Goal: Task Accomplishment & Management: Complete application form

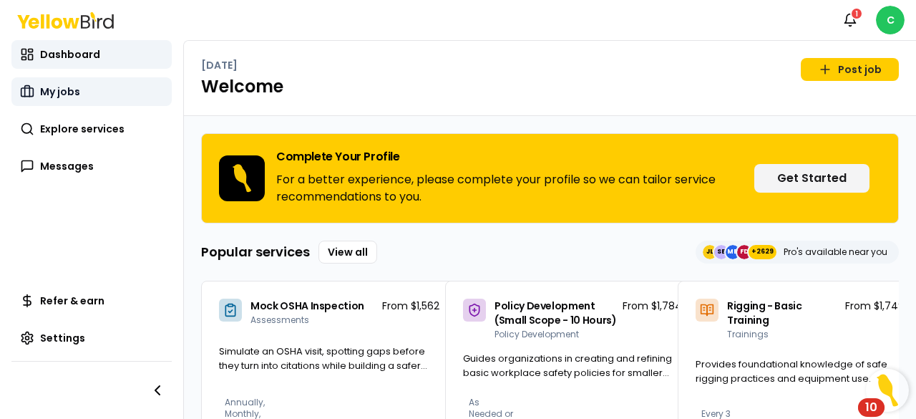
click at [64, 88] on span "My jobs" at bounding box center [60, 91] width 40 height 14
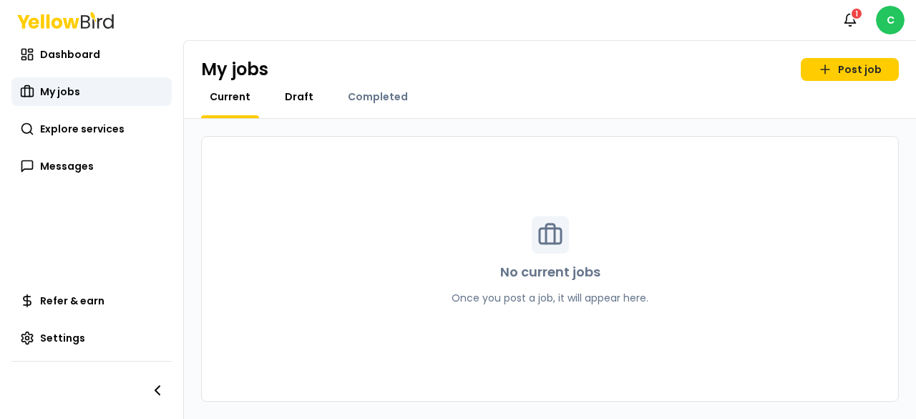
click at [293, 94] on span "Draft" at bounding box center [299, 96] width 29 height 14
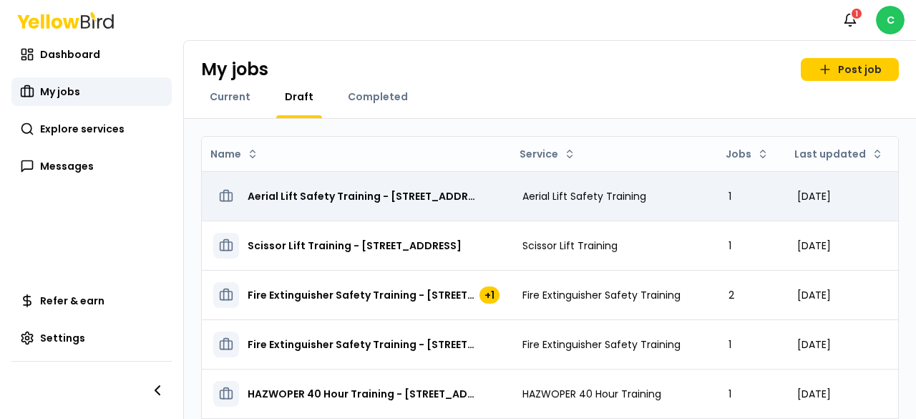
click at [453, 190] on td "Aerial Lift Safety Training" at bounding box center [614, 195] width 206 height 49
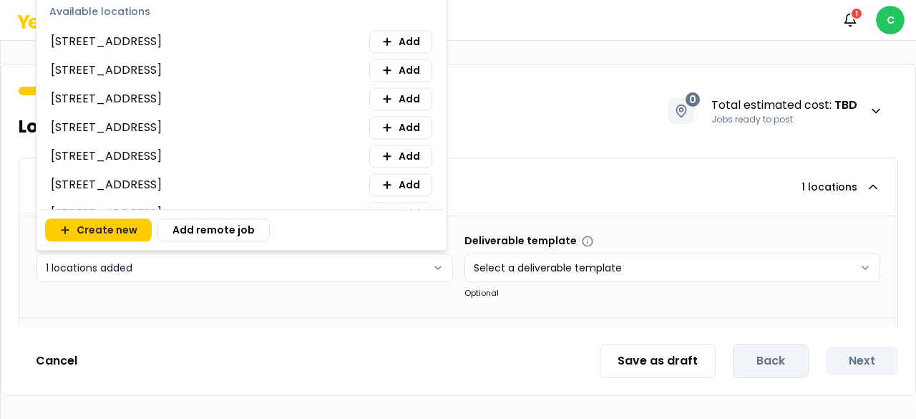
click at [256, 258] on html "**********" at bounding box center [458, 209] width 916 height 419
click at [265, 261] on html "**********" at bounding box center [458, 209] width 916 height 419
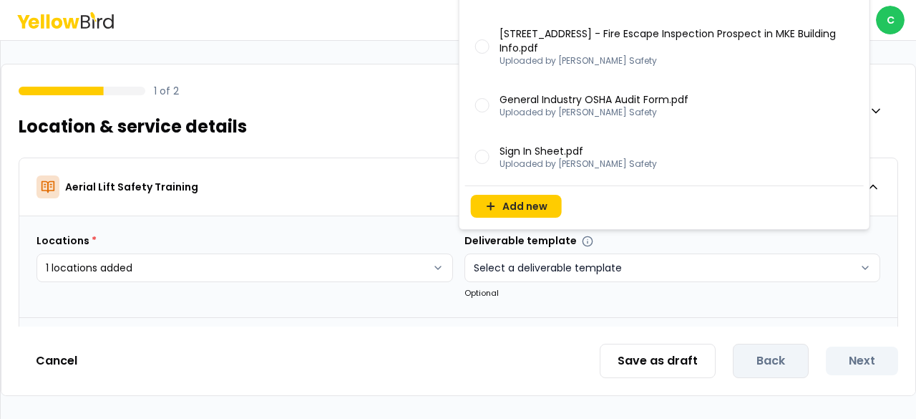
click at [453, 261] on html "**********" at bounding box center [458, 209] width 916 height 419
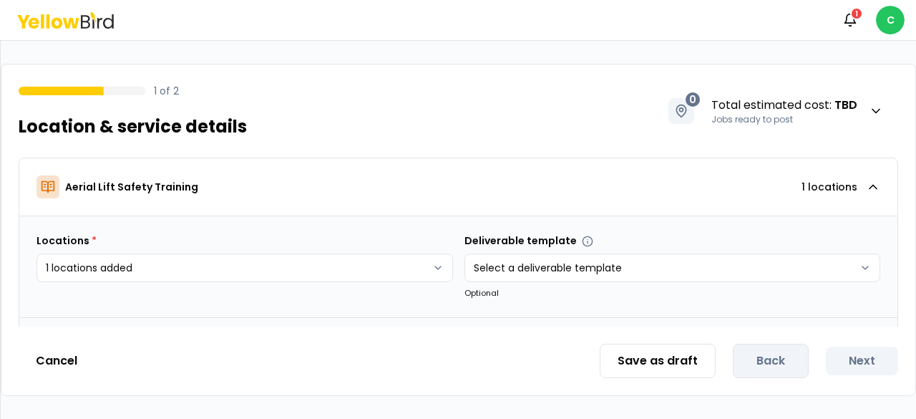
click at [414, 207] on html "**********" at bounding box center [458, 209] width 916 height 419
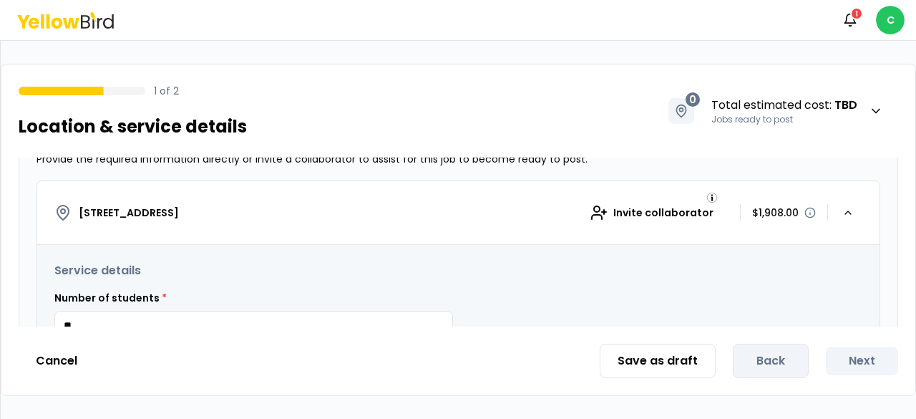
scroll to position [286, 0]
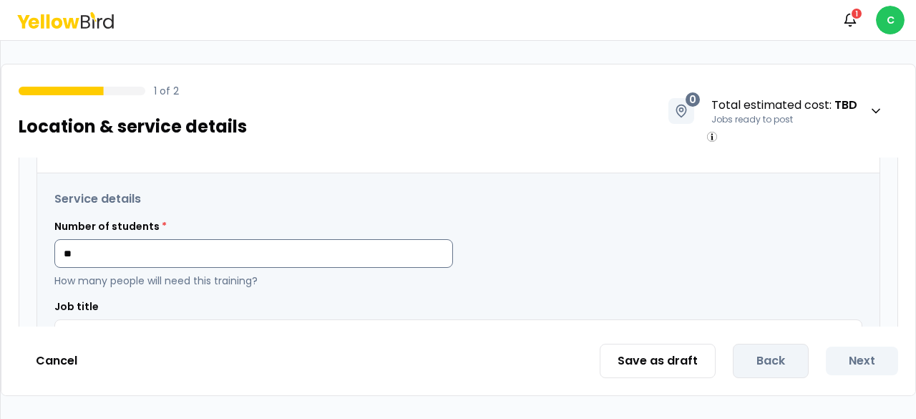
click at [363, 250] on input "**" at bounding box center [253, 253] width 399 height 29
type input "*"
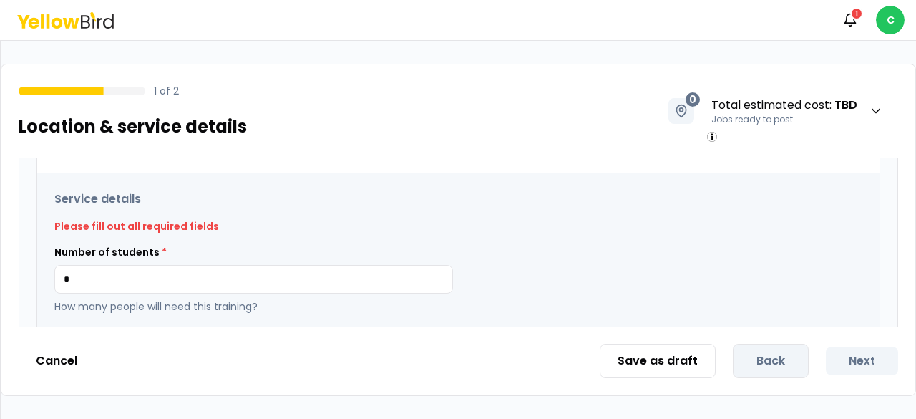
click at [453, 255] on div "Number of students * * How many people will need this training?" at bounding box center [458, 279] width 808 height 69
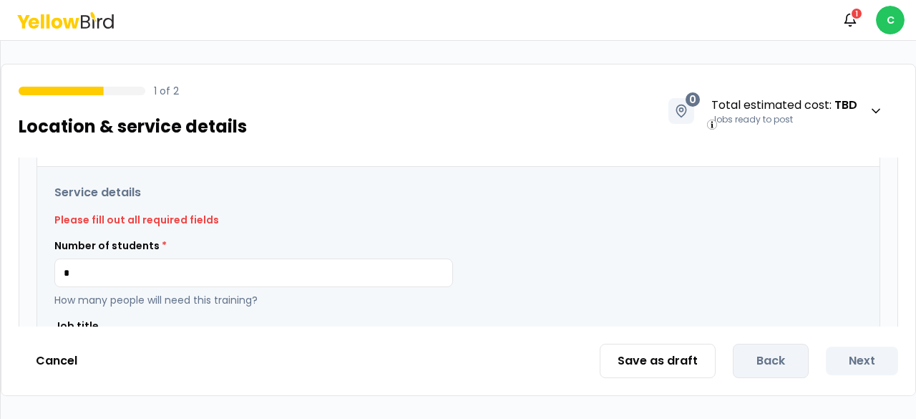
scroll to position [299, 0]
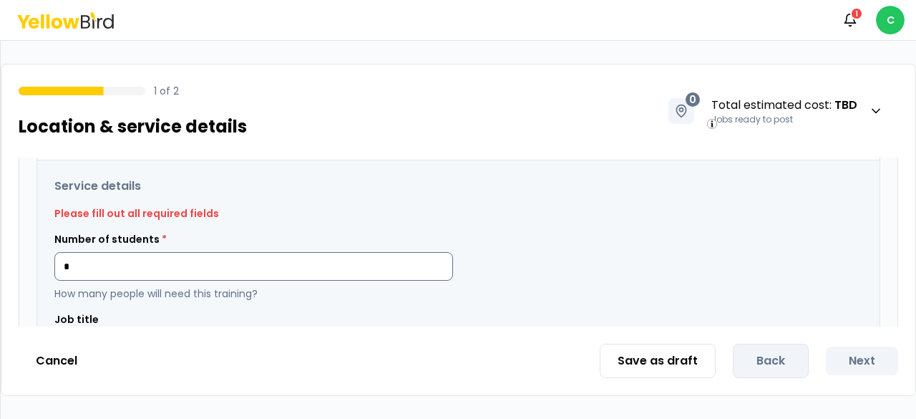
click at [306, 261] on input "*" at bounding box center [253, 266] width 399 height 29
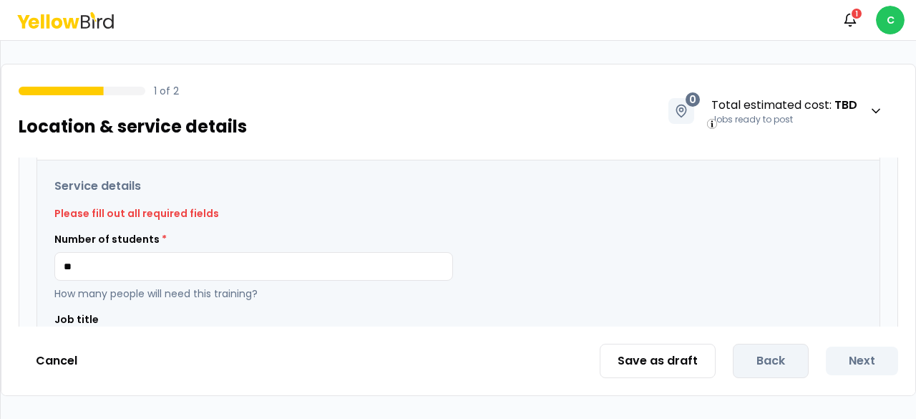
click at [453, 257] on div "Number of students * ** How many people will need this training?" at bounding box center [458, 266] width 808 height 69
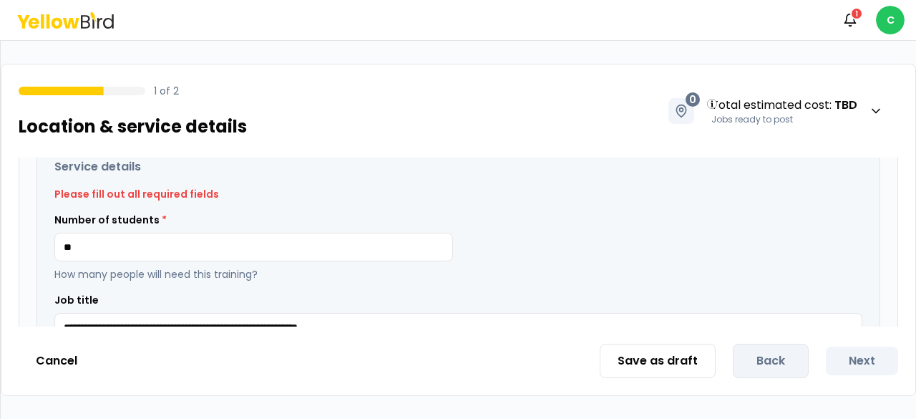
scroll to position [320, 0]
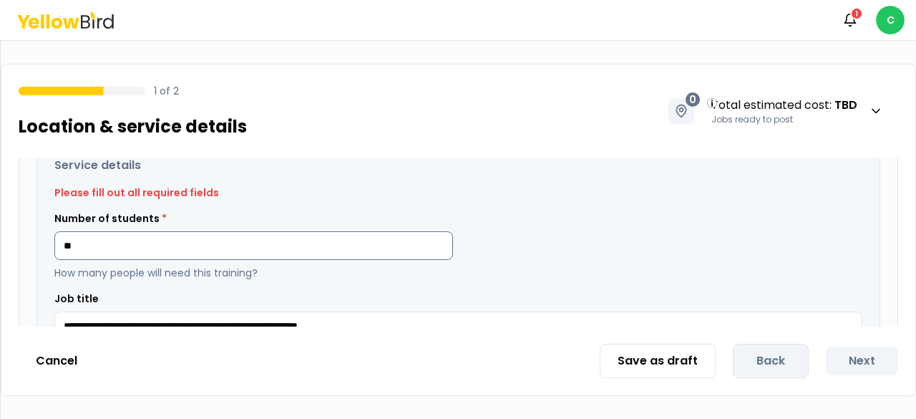
click at [389, 242] on input "**" at bounding box center [253, 245] width 399 height 29
type input "*"
click at [453, 238] on div "Number of students * * How many people will need this training?" at bounding box center [458, 245] width 808 height 69
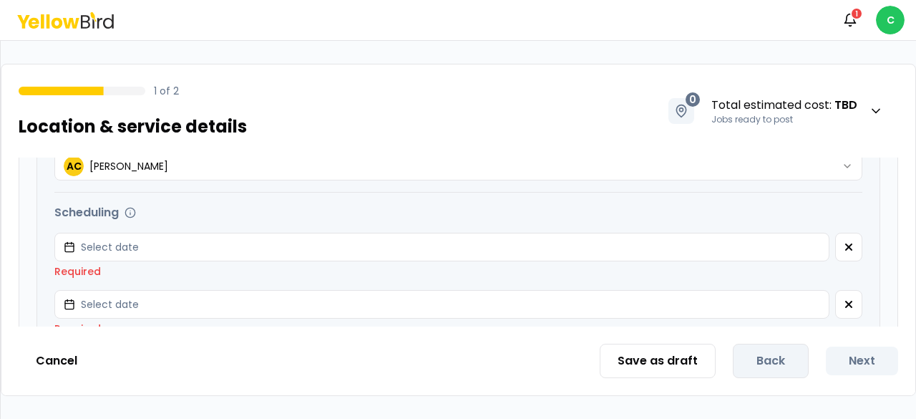
scroll to position [577, 0]
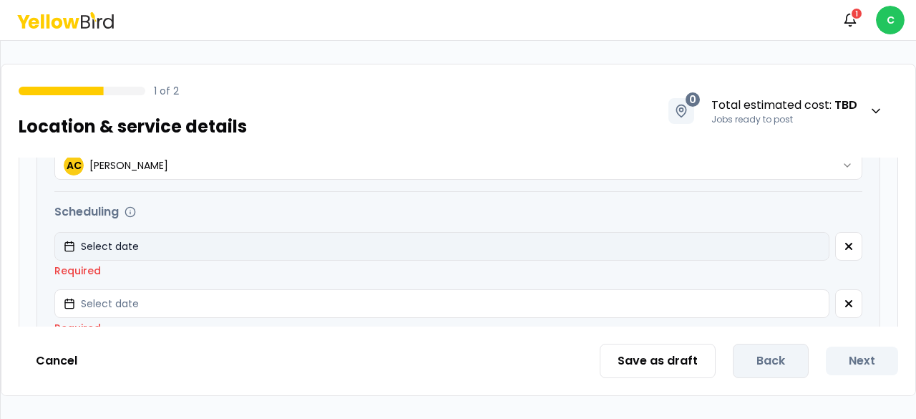
click at [425, 250] on button "Select date" at bounding box center [441, 246] width 775 height 29
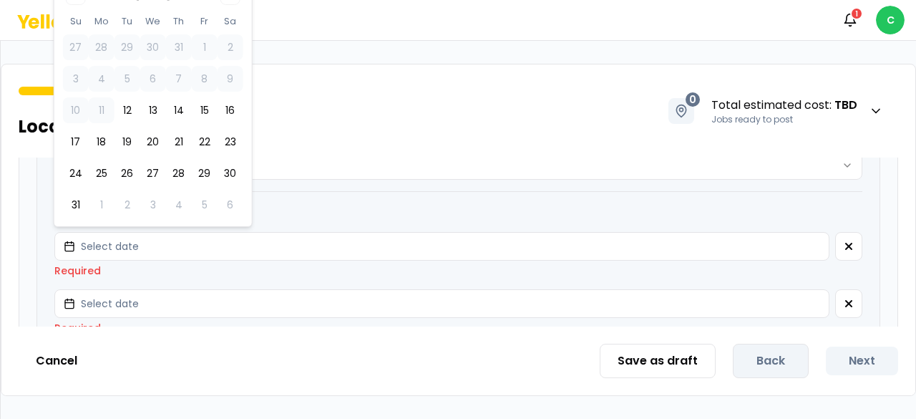
click at [283, 218] on div "Scheduling Potential start dates Select date Required Potential start dates Sel…" at bounding box center [458, 315] width 808 height 224
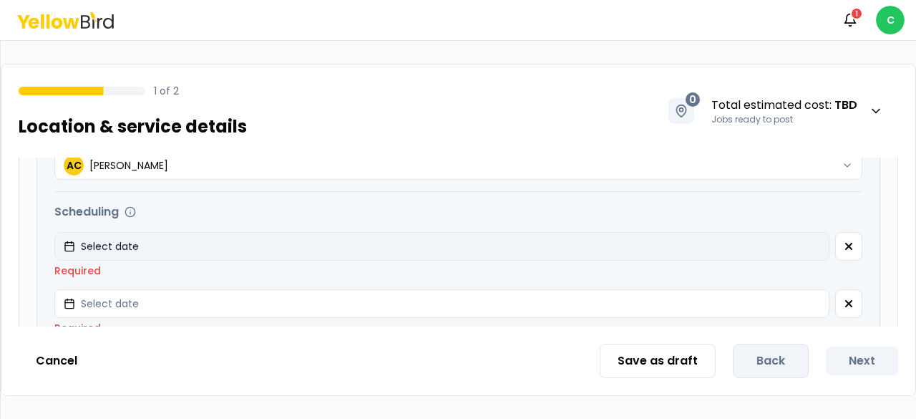
click at [281, 237] on button "Select date" at bounding box center [441, 246] width 775 height 29
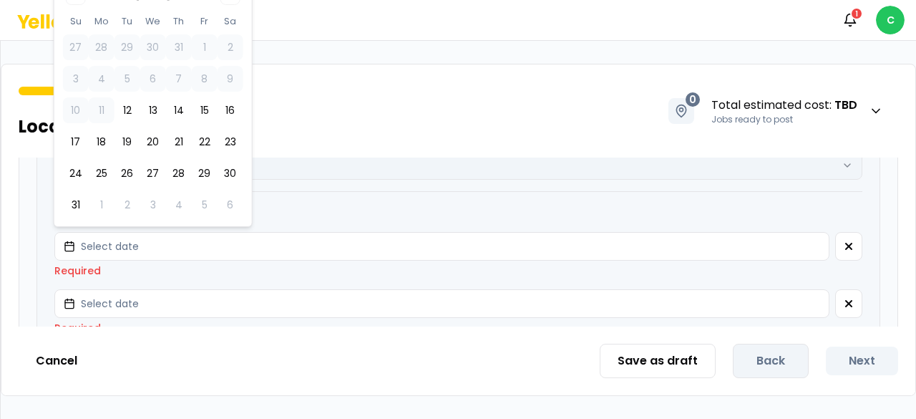
click at [323, 162] on button "AC [PERSON_NAME]" at bounding box center [458, 165] width 808 height 29
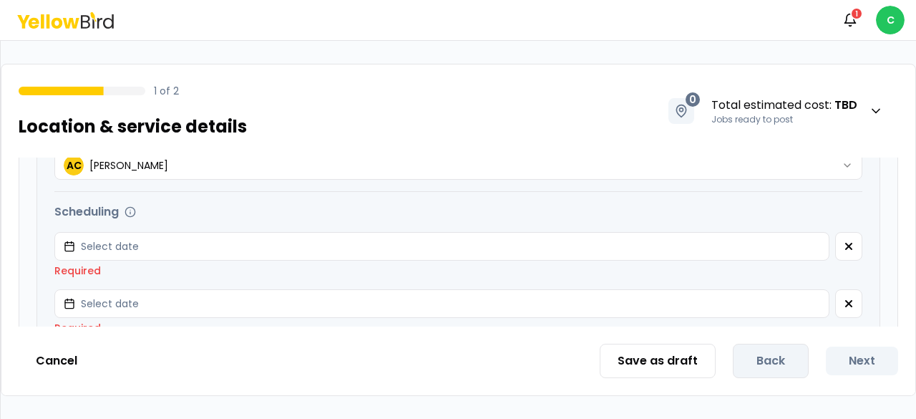
click at [49, 227] on div "**********" at bounding box center [458, 217] width 842 height 668
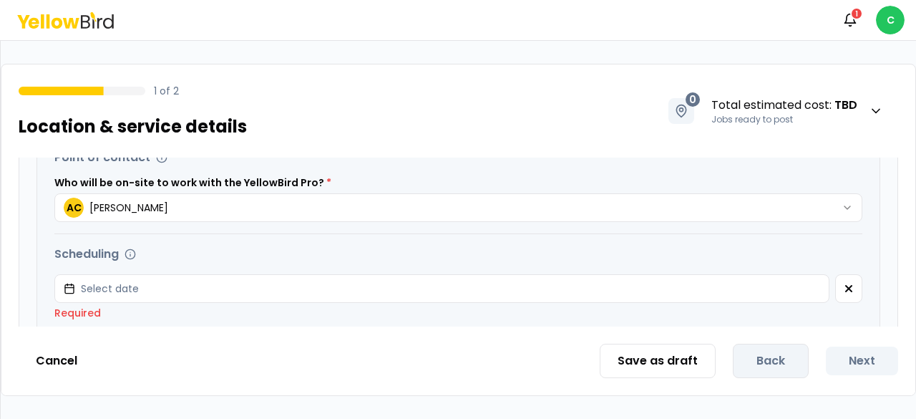
scroll to position [505, 0]
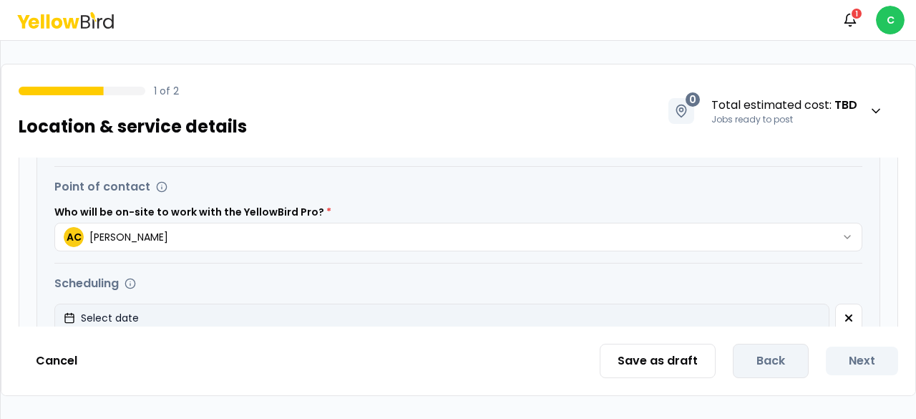
click at [129, 261] on span "Select date" at bounding box center [110, 318] width 58 height 14
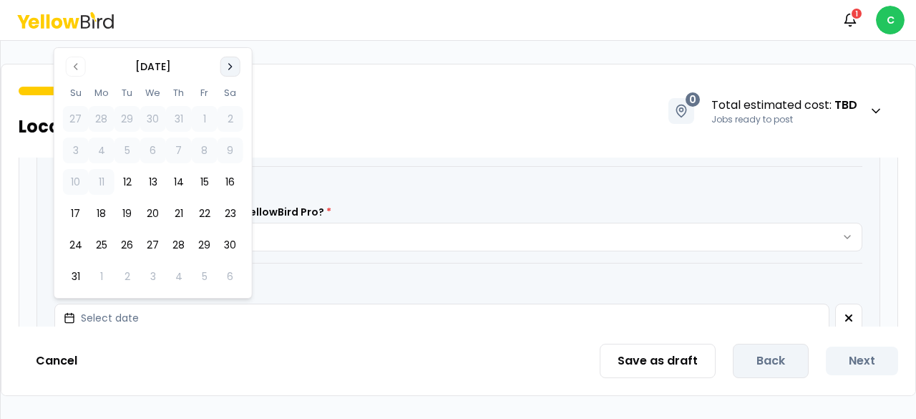
click at [238, 64] on button "Go to next month" at bounding box center [230, 67] width 20 height 20
click at [157, 213] on button "17" at bounding box center [153, 213] width 26 height 26
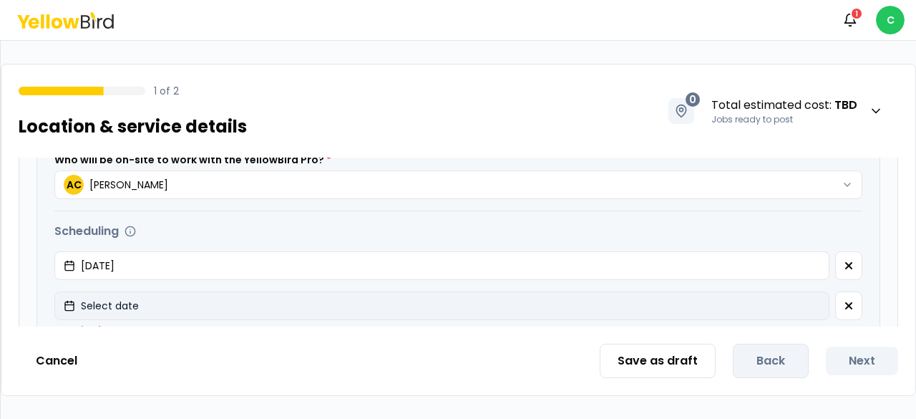
scroll to position [580, 0]
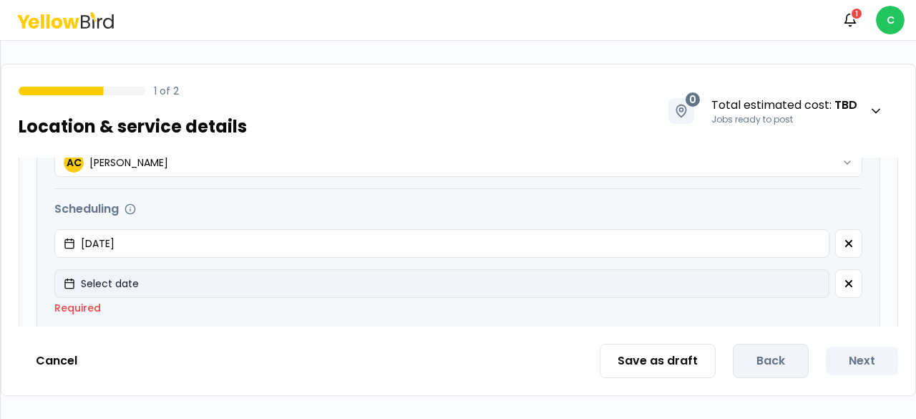
click at [180, 261] on button "Select date" at bounding box center [441, 283] width 775 height 29
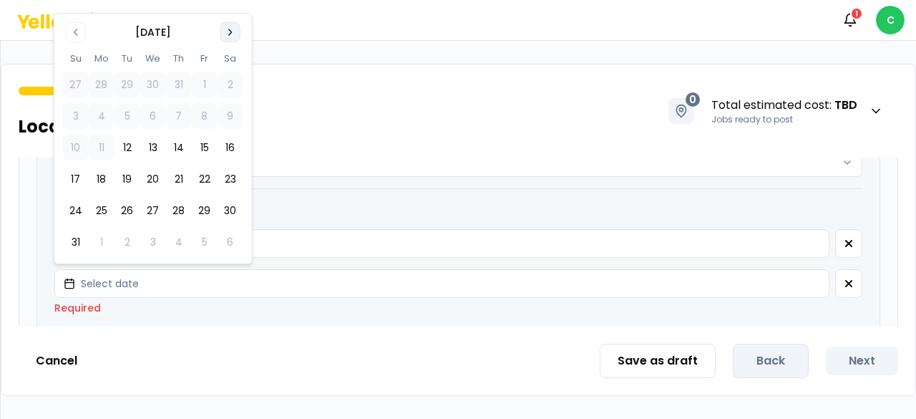
click at [228, 36] on icon "Go to next month" at bounding box center [230, 31] width 11 height 11
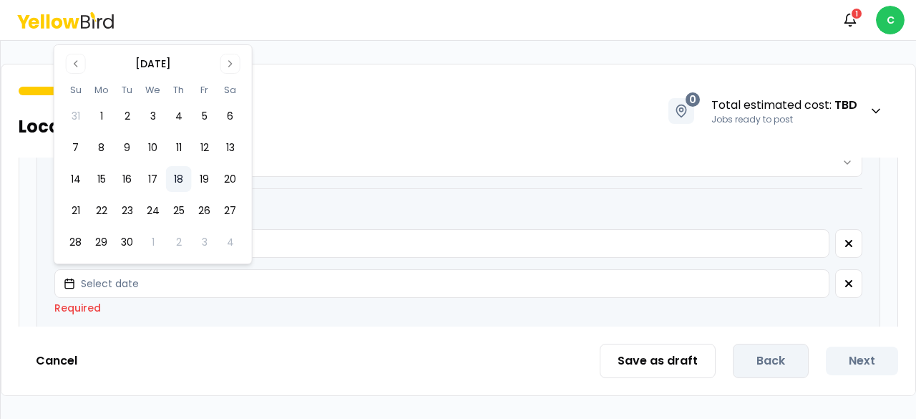
click at [186, 177] on button "18" at bounding box center [179, 179] width 26 height 26
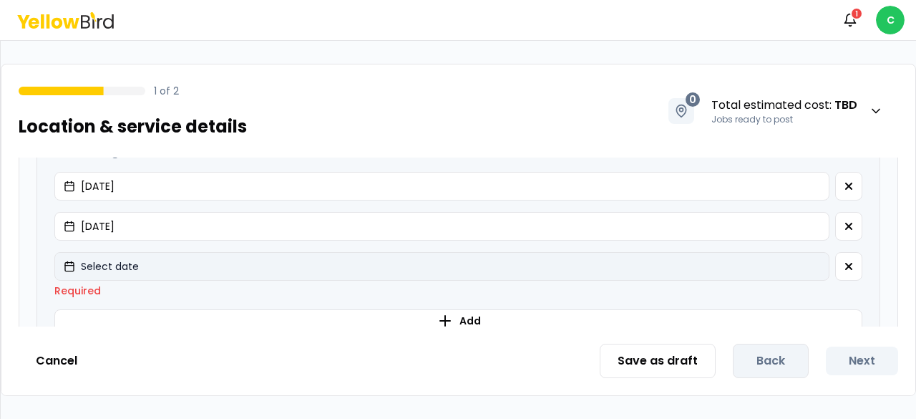
scroll to position [651, 0]
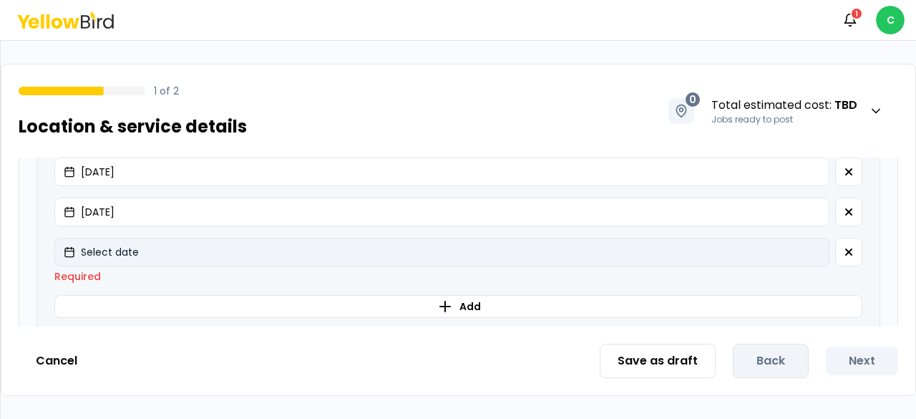
click at [186, 251] on button "Select date" at bounding box center [441, 252] width 775 height 29
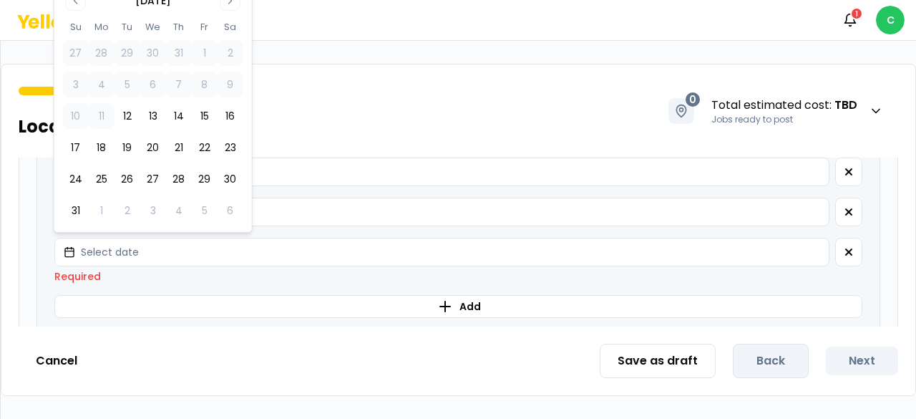
drag, startPoint x: 224, startPoint y: 5, endPoint x: 220, endPoint y: 14, distance: 9.3
click at [225, 5] on icon "Go to next month" at bounding box center [230, 0] width 11 height 11
click at [130, 210] on button "30" at bounding box center [127, 210] width 26 height 26
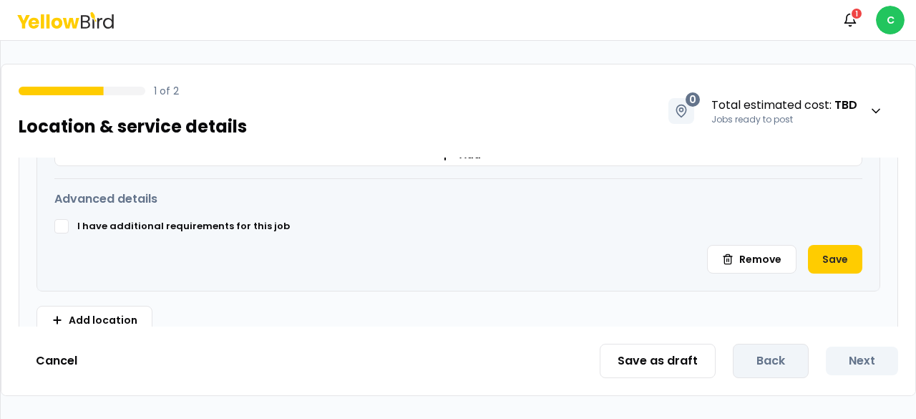
scroll to position [809, 0]
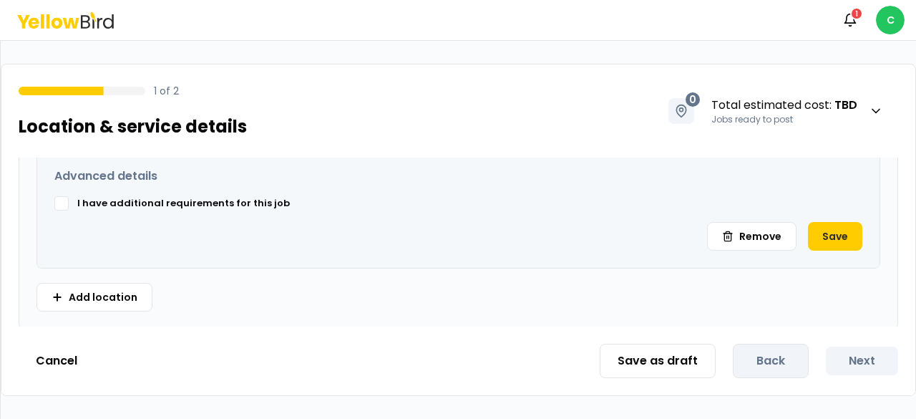
click at [172, 207] on label "I have additional requirements for this job" at bounding box center [183, 203] width 213 height 14
click at [69, 207] on button "I have additional requirements for this job" at bounding box center [61, 203] width 14 height 14
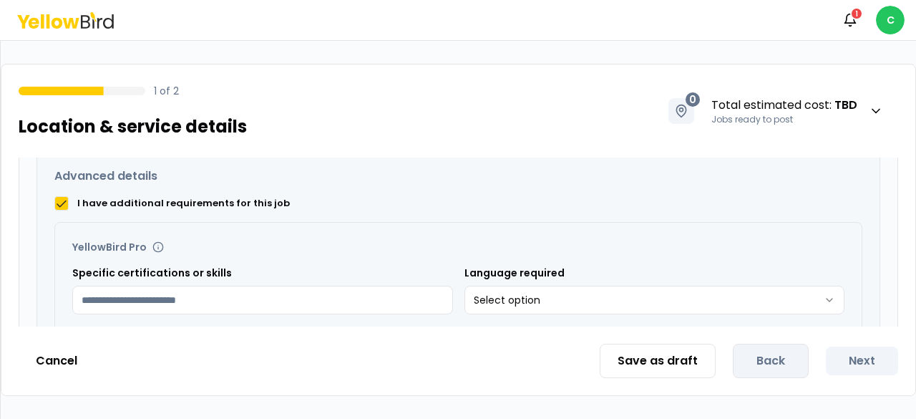
click at [172, 201] on label "I have additional requirements for this job" at bounding box center [183, 203] width 213 height 14
click at [69, 201] on button "I have additional requirements for this job" at bounding box center [61, 203] width 14 height 14
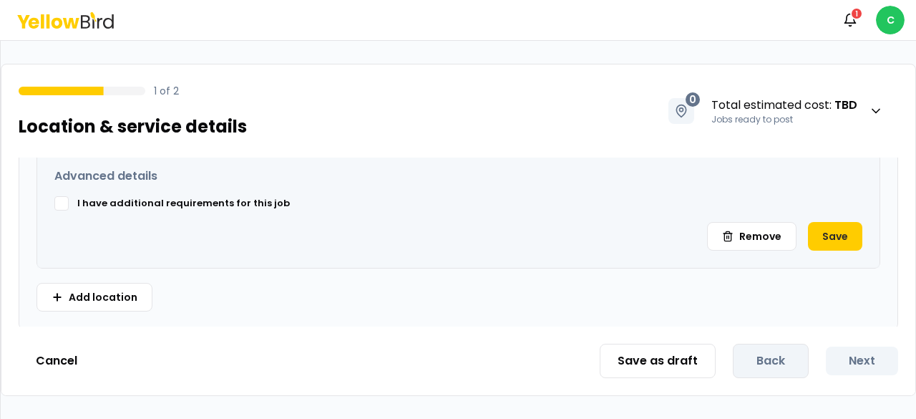
click at [172, 201] on label "I have additional requirements for this job" at bounding box center [183, 203] width 213 height 14
click at [69, 201] on button "I have additional requirements for this job" at bounding box center [61, 203] width 14 height 14
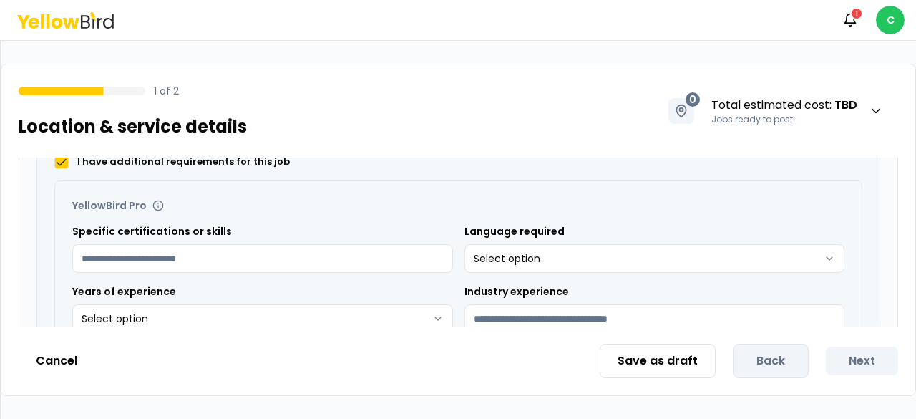
scroll to position [880, 0]
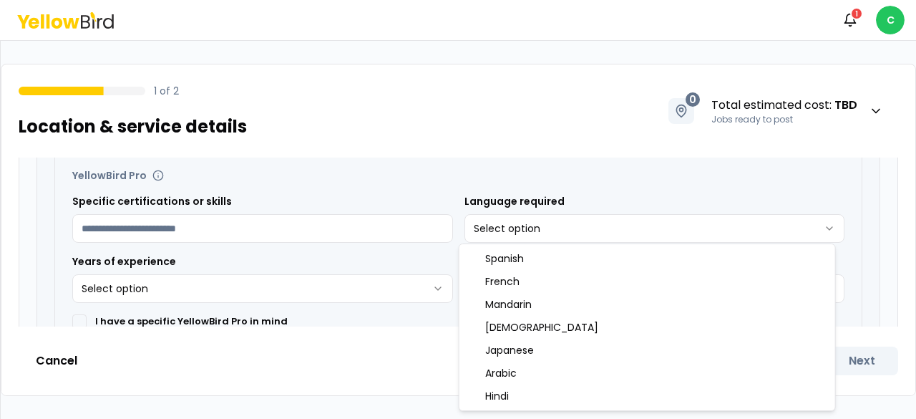
click at [453, 224] on html "**********" at bounding box center [458, 209] width 916 height 419
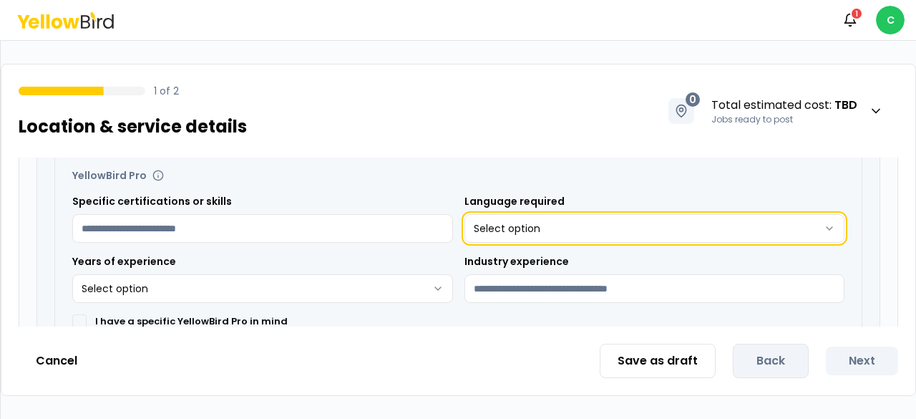
click at [453, 209] on html "**********" at bounding box center [458, 209] width 916 height 419
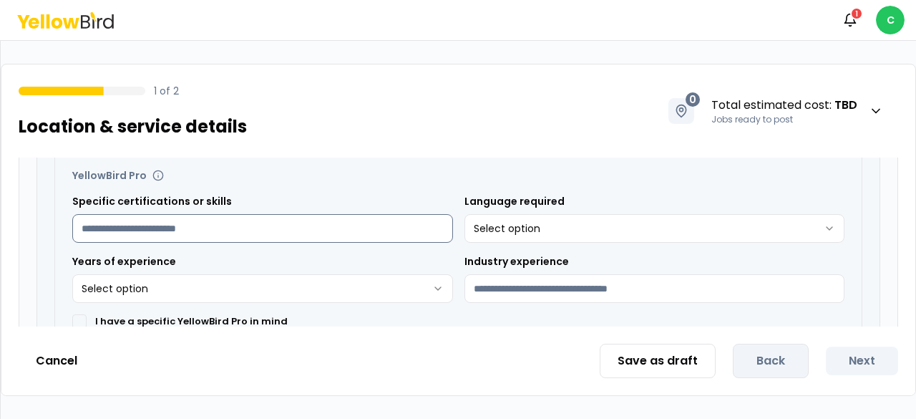
click at [415, 240] on div "Specific certifications or skills Language required Select option ******* *****…" at bounding box center [458, 248] width 772 height 109
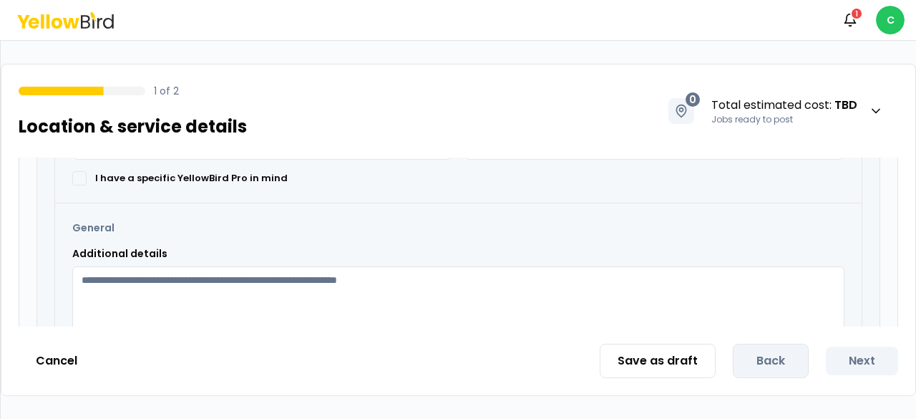
scroll to position [1095, 0]
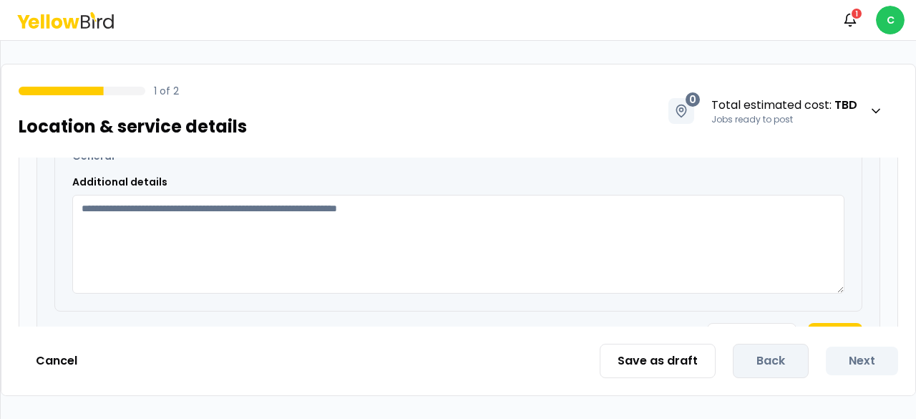
click at [415, 237] on textarea "Additional details" at bounding box center [458, 244] width 772 height 99
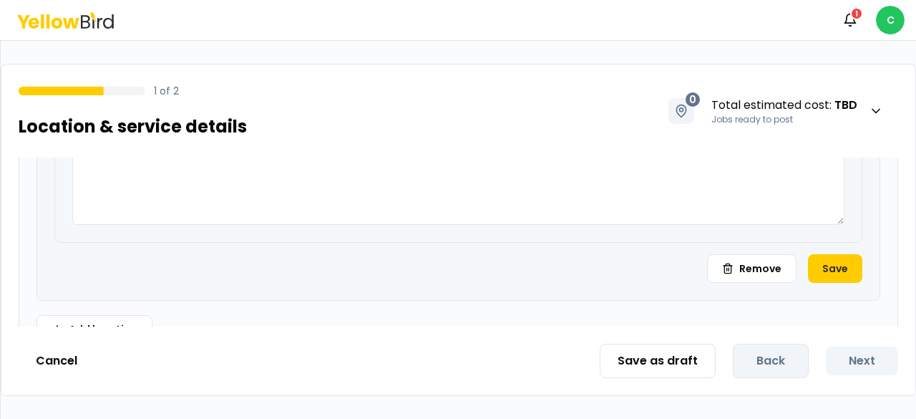
scroll to position [1194, 0]
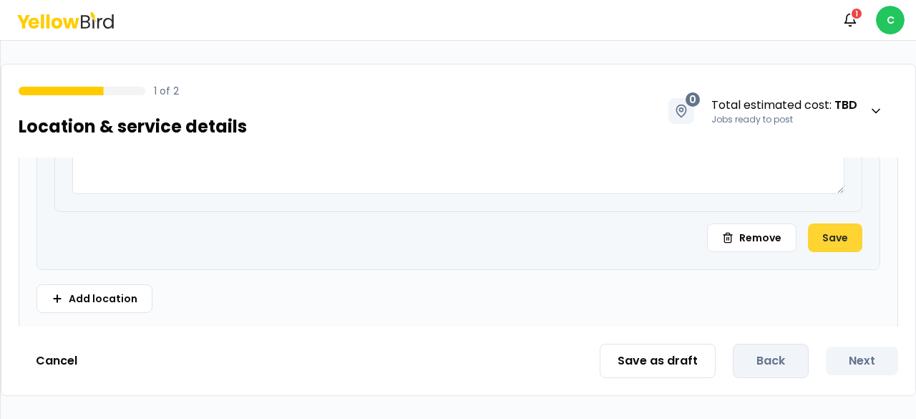
click at [453, 229] on button "Save" at bounding box center [835, 237] width 54 height 29
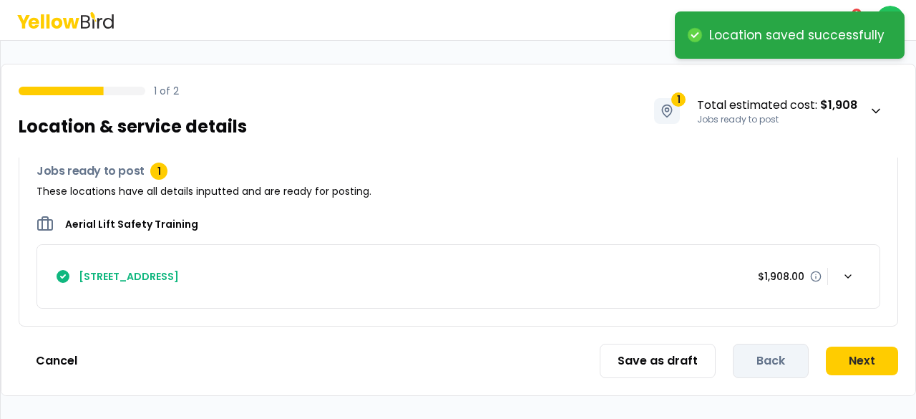
scroll to position [187, 0]
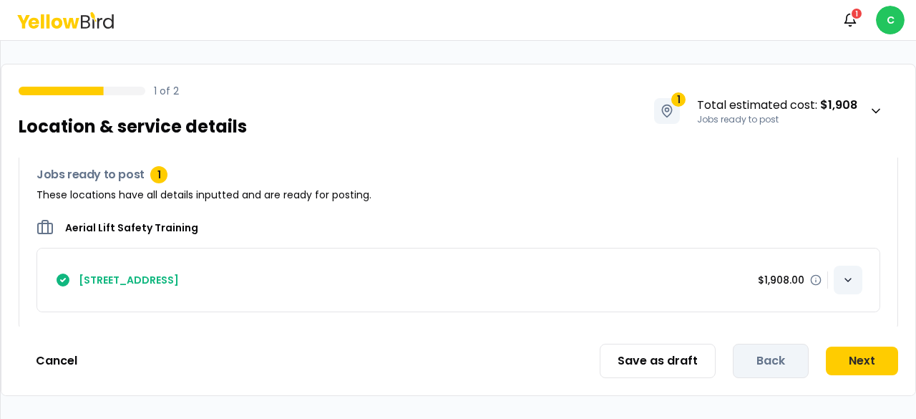
click at [453, 261] on icon "button" at bounding box center [847, 279] width 11 height 11
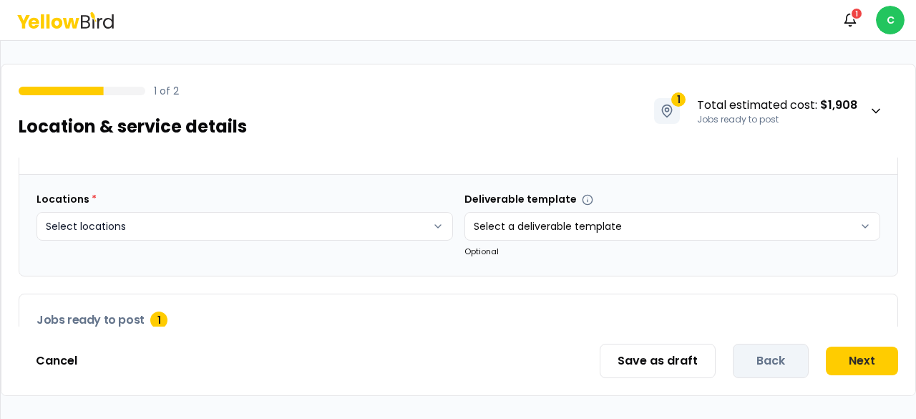
scroll to position [0, 0]
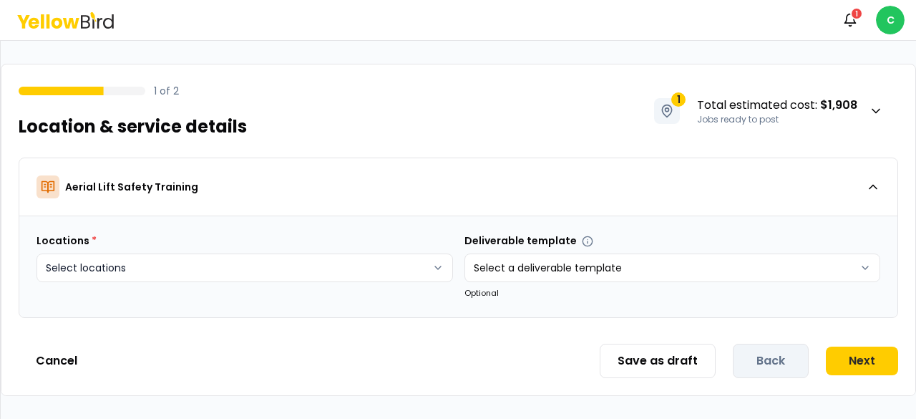
click at [238, 261] on html "Notifications 1 C 1 of 2 Location & service details 1 Total estimated cost : $1…" at bounding box center [458, 209] width 916 height 419
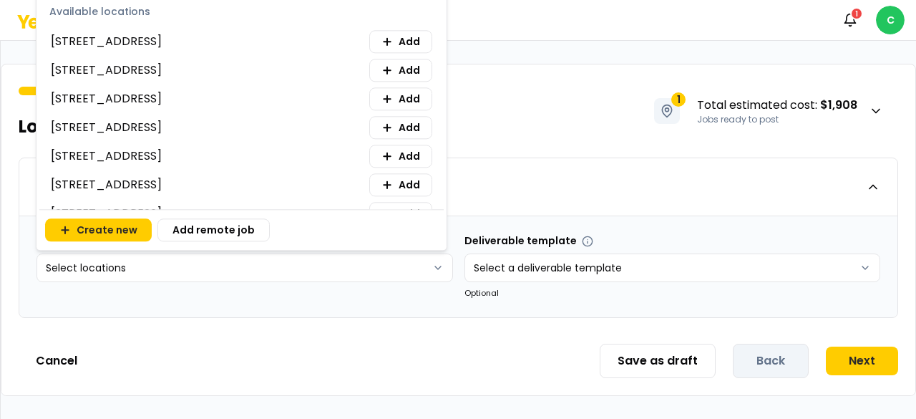
click at [321, 261] on html "Notifications 1 C 1 of 2 Location & service details 1 Total estimated cost : $1…" at bounding box center [458, 209] width 916 height 419
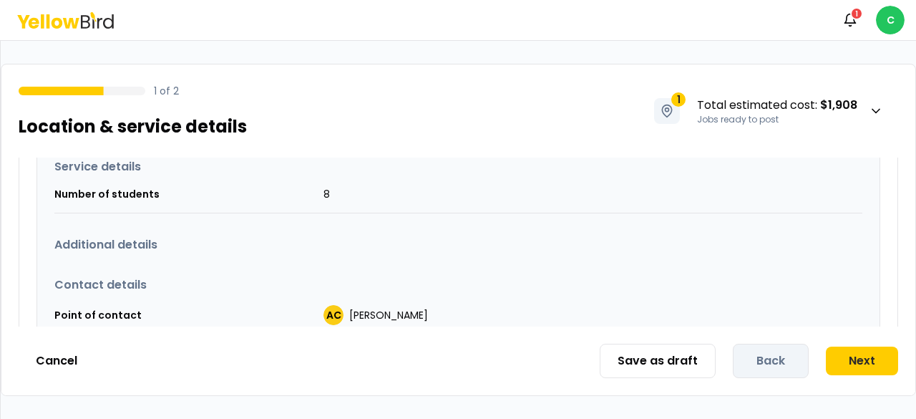
scroll to position [429, 0]
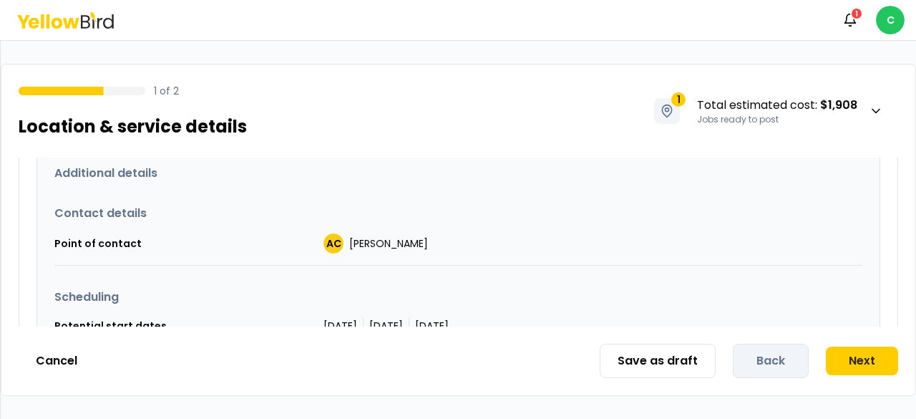
click at [429, 167] on h3 "Additional details" at bounding box center [458, 173] width 808 height 17
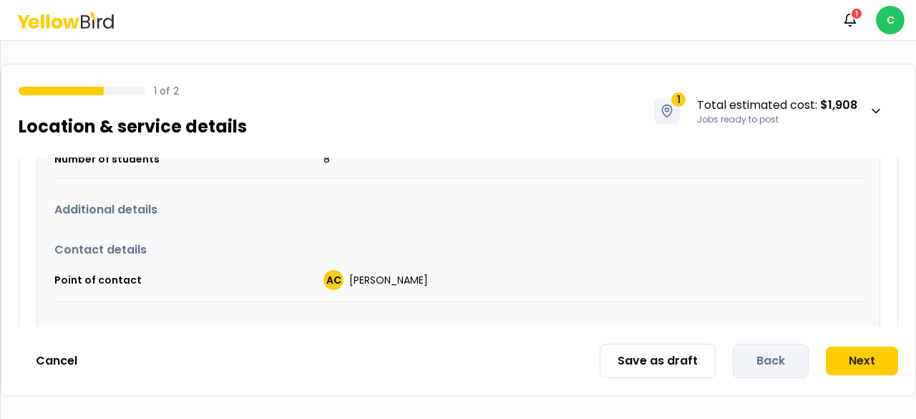
scroll to position [0, 0]
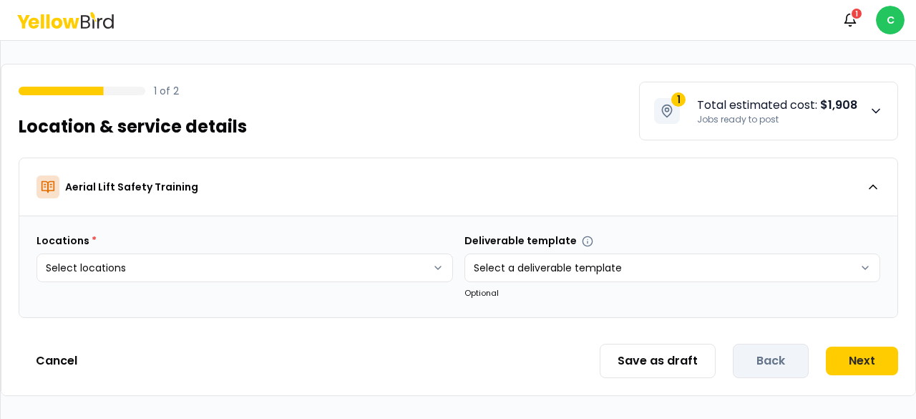
click at [453, 102] on span "Total estimated cost : $1,908" at bounding box center [777, 105] width 160 height 17
click at [453, 102] on div "1 of 2 Location & service details 1 Total estimated cost : $1,908 Jobs ready to…" at bounding box center [458, 102] width 914 height 76
click at [316, 260] on html "Notifications 1 C 1 of 2 Location & service details 1 Total estimated cost : $1…" at bounding box center [458, 209] width 916 height 419
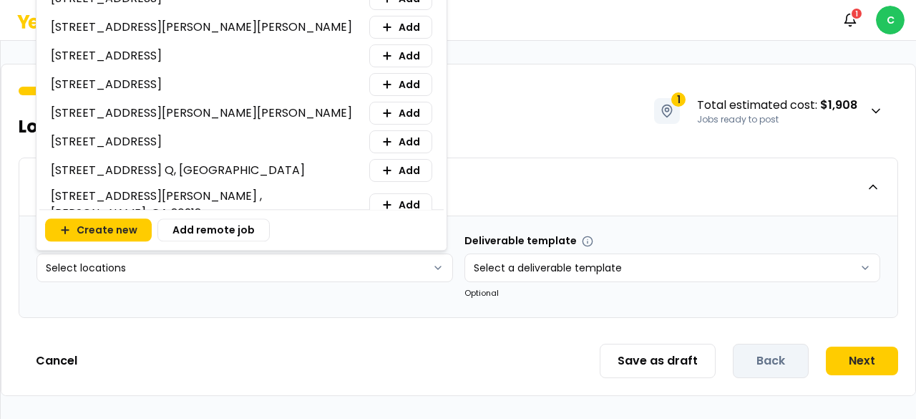
scroll to position [937, 0]
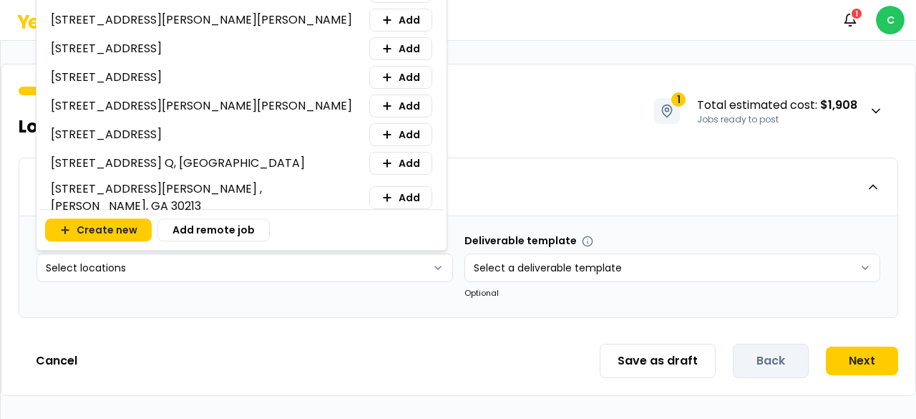
click at [283, 261] on html "Notifications 1 C 1 of 2 Location & service details 1 Total estimated cost : $1…" at bounding box center [458, 209] width 916 height 419
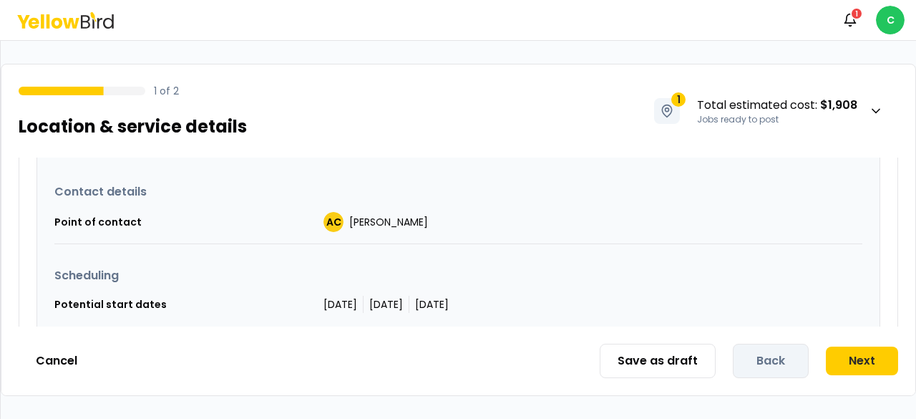
scroll to position [480, 0]
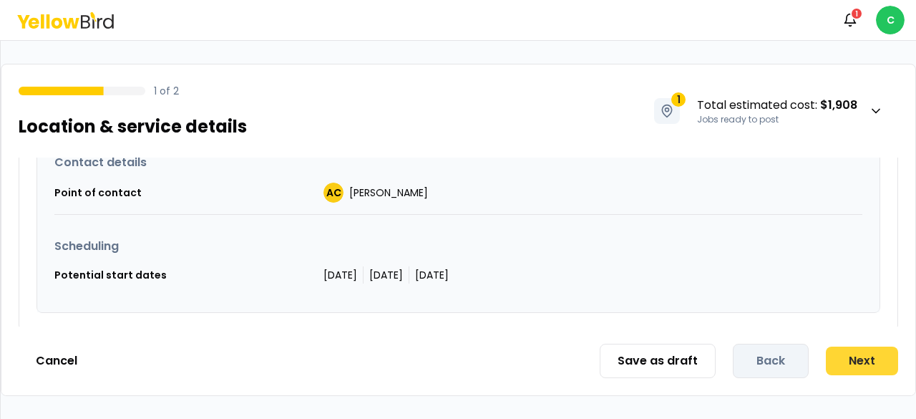
click at [453, 261] on button "Next" at bounding box center [862, 360] width 72 height 29
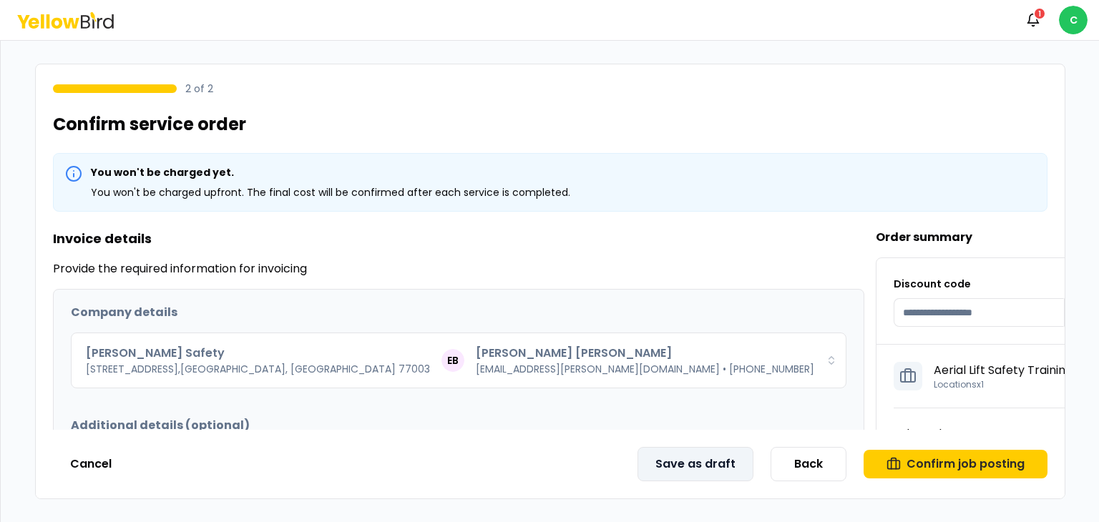
click at [453, 261] on button "Save as draft" at bounding box center [696, 464] width 116 height 34
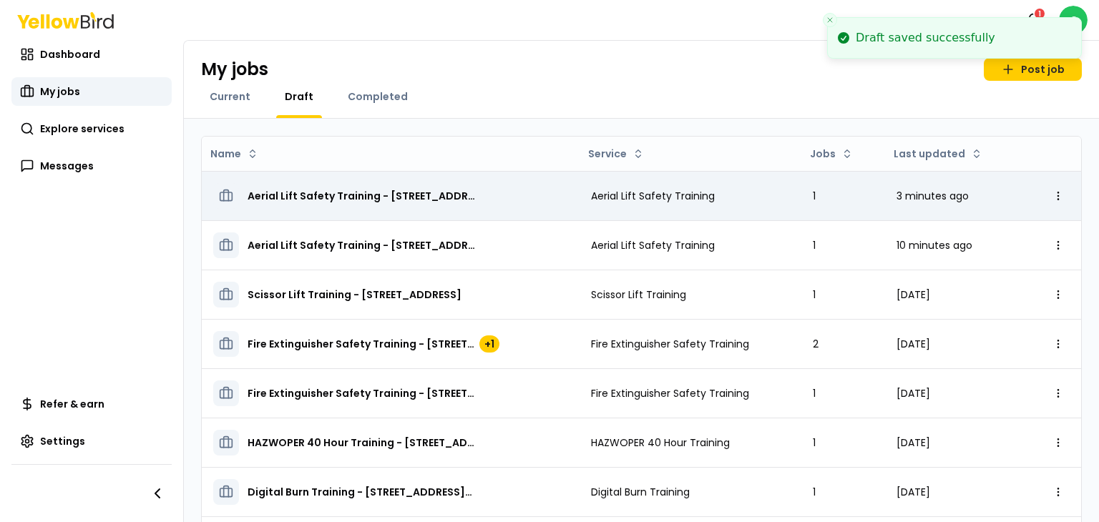
click at [389, 195] on span "Aerial Lift Safety Training - [STREET_ADDRESS]" at bounding box center [362, 196] width 229 height 14
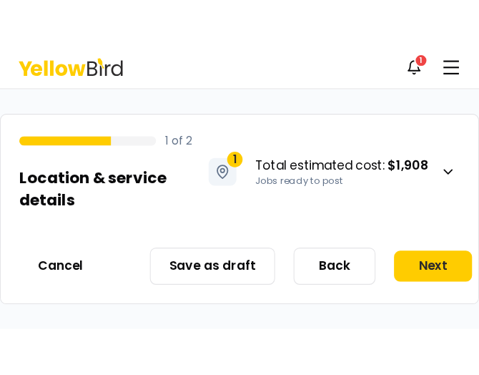
scroll to position [587, 0]
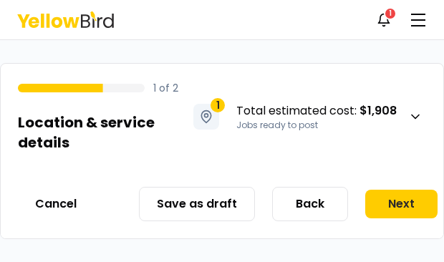
drag, startPoint x: 3, startPoint y: 258, endPoint x: 1, endPoint y: 270, distance: 11.5
click at [1, 261] on html "**********" at bounding box center [222, 131] width 444 height 262
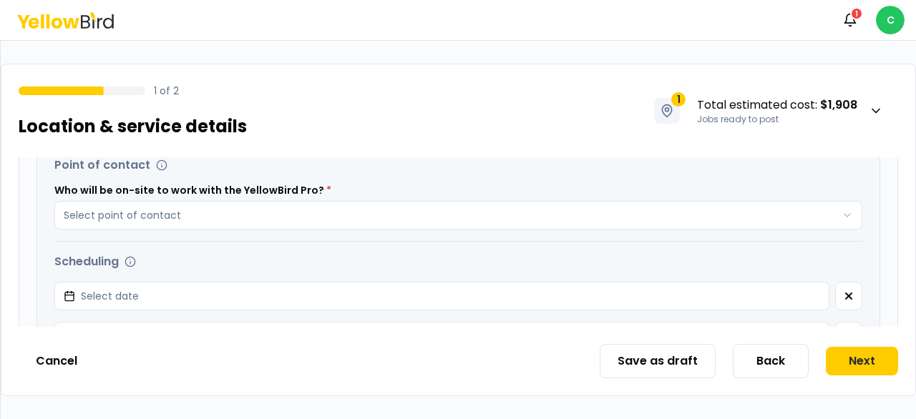
scroll to position [501, 0]
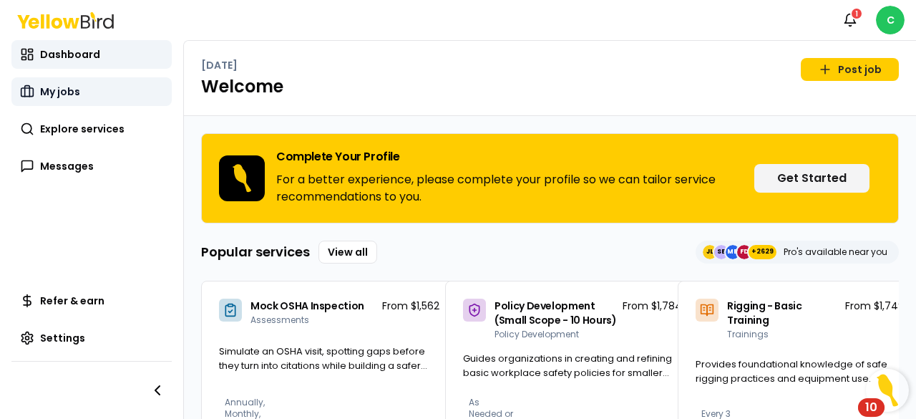
click at [59, 83] on link "My jobs" at bounding box center [91, 91] width 160 height 29
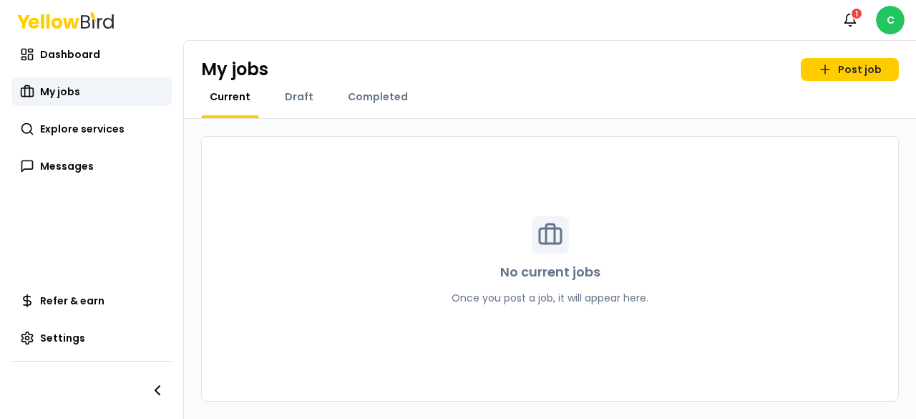
click at [302, 104] on div "Draft" at bounding box center [299, 103] width 46 height 29
click at [301, 100] on span "Draft" at bounding box center [299, 96] width 29 height 14
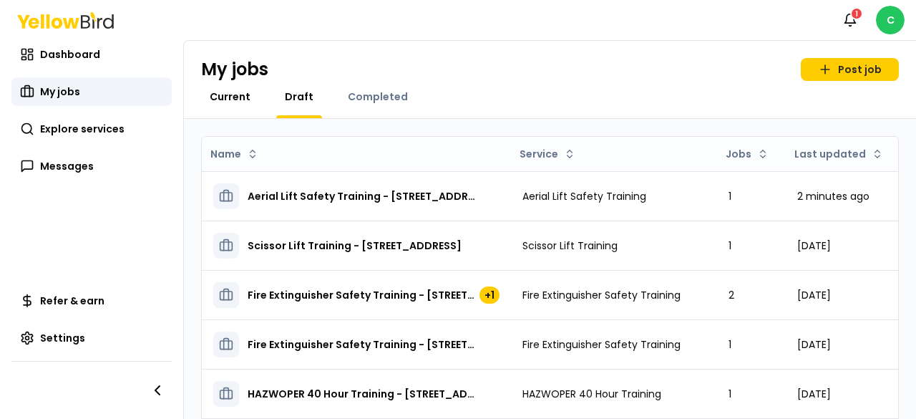
click at [228, 95] on span "Current" at bounding box center [230, 96] width 41 height 14
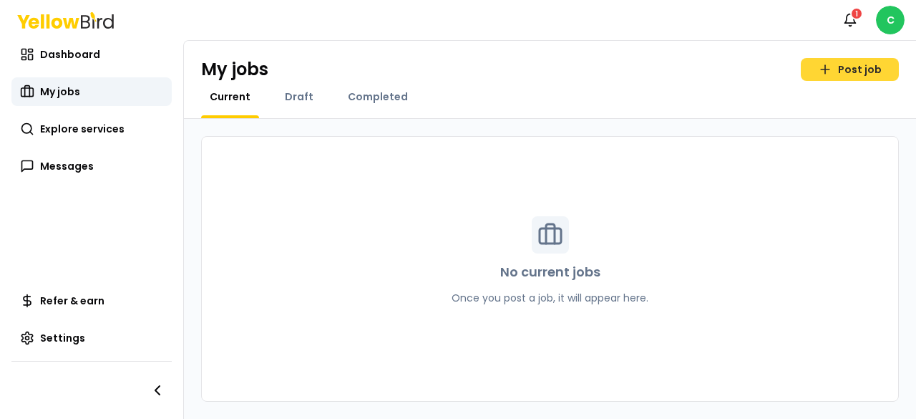
click at [831, 65] on icon at bounding box center [825, 69] width 14 height 14
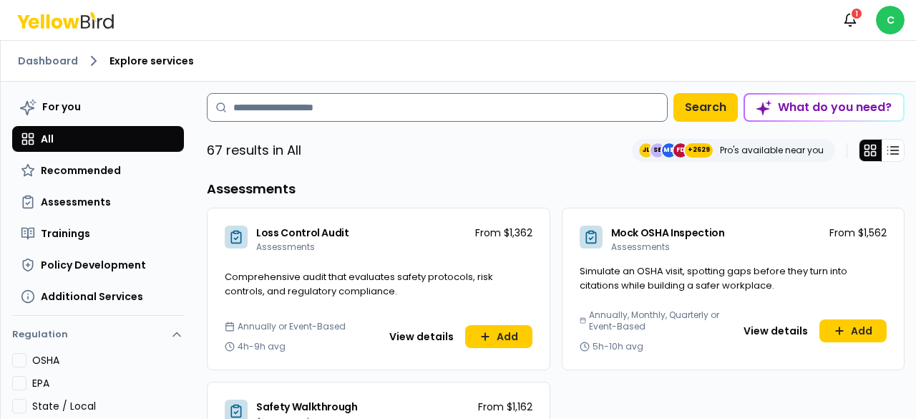
click at [314, 105] on input at bounding box center [437, 107] width 461 height 29
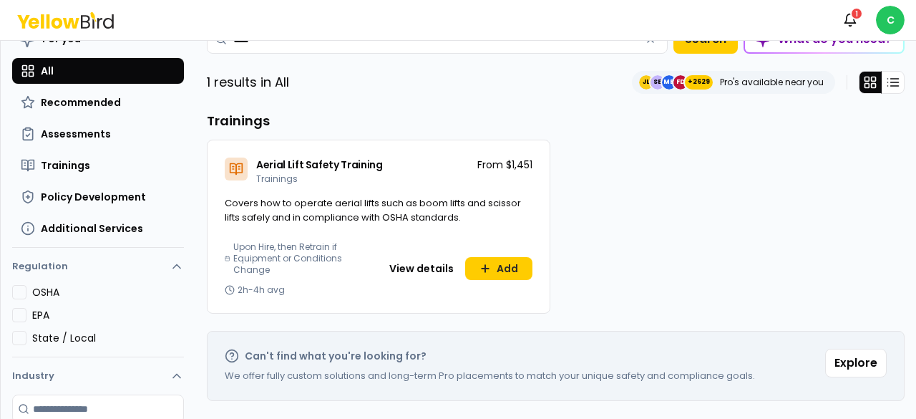
scroll to position [69, 0]
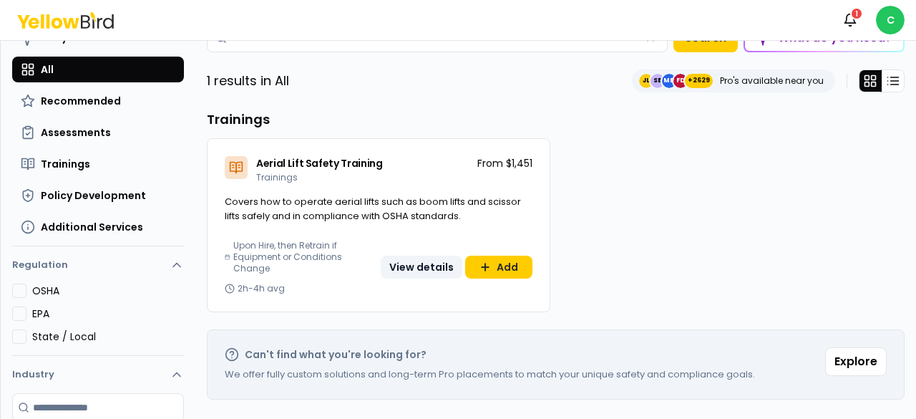
type input "****"
click at [411, 261] on button "View details" at bounding box center [422, 266] width 82 height 23
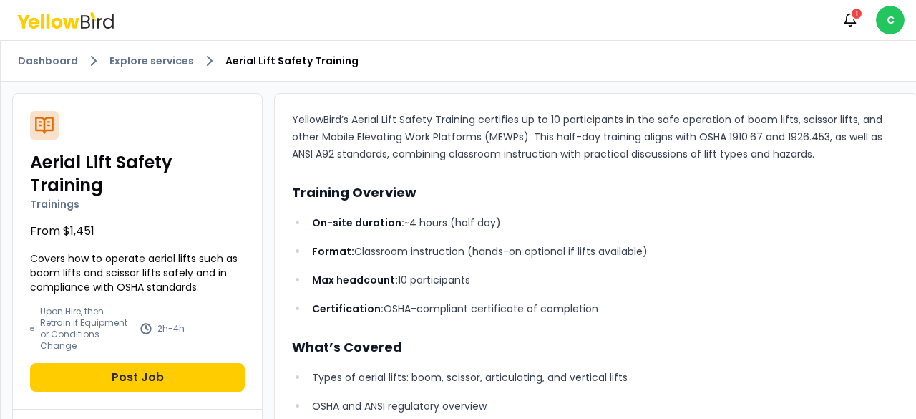
scroll to position [2, 0]
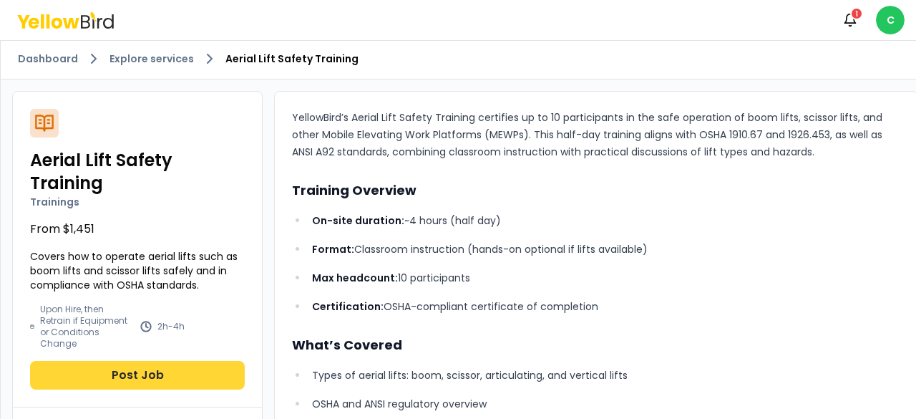
click at [170, 362] on button "Post Job" at bounding box center [137, 375] width 215 height 29
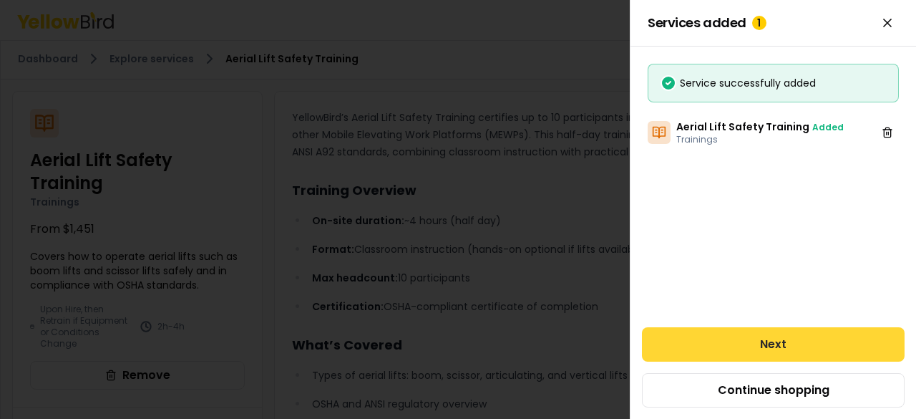
click at [712, 341] on button "Next" at bounding box center [773, 344] width 263 height 34
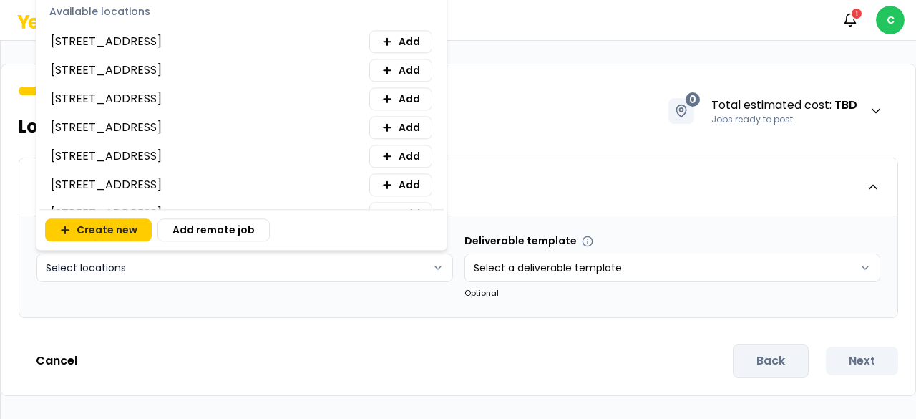
click at [371, 275] on html "Notifications 1 C 1 of 2 Location & service details 0 Total estimated cost : TB…" at bounding box center [458, 209] width 916 height 419
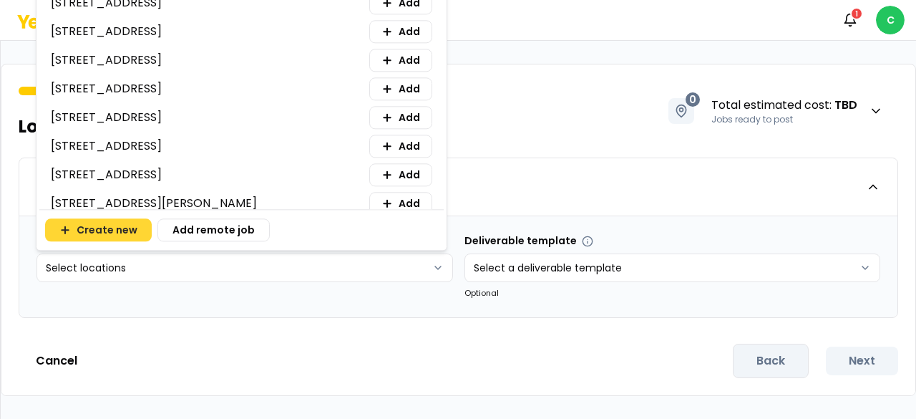
click at [126, 230] on button "Create new" at bounding box center [98, 229] width 107 height 23
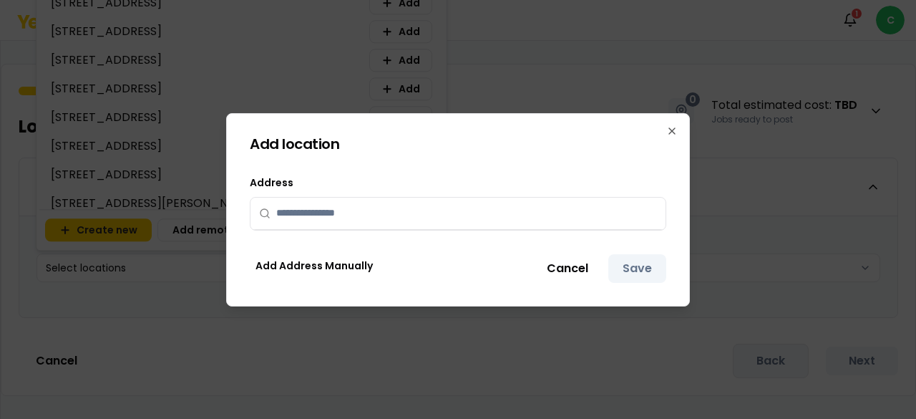
click at [309, 210] on input "text" at bounding box center [466, 212] width 381 height 31
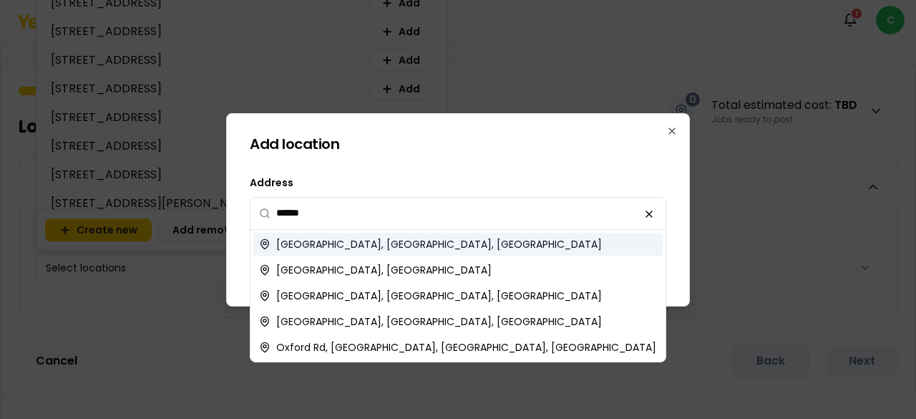
click at [313, 243] on span "Oxford, MA, USA" at bounding box center [439, 244] width 326 height 14
type input "**********"
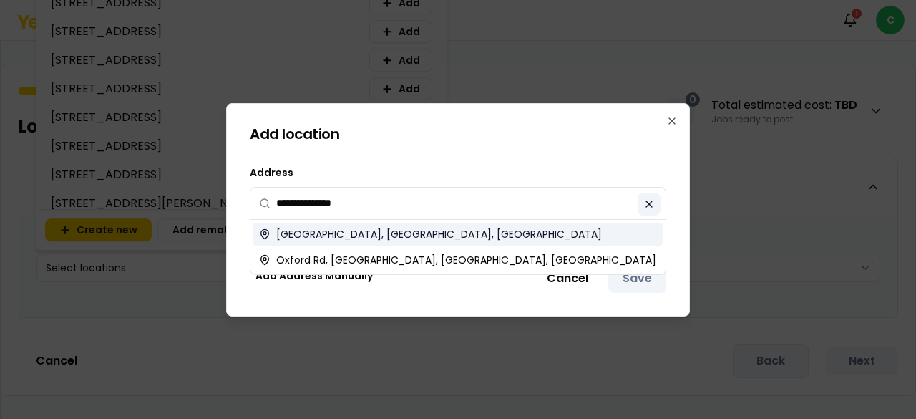
click at [650, 205] on icon at bounding box center [649, 204] width 6 height 6
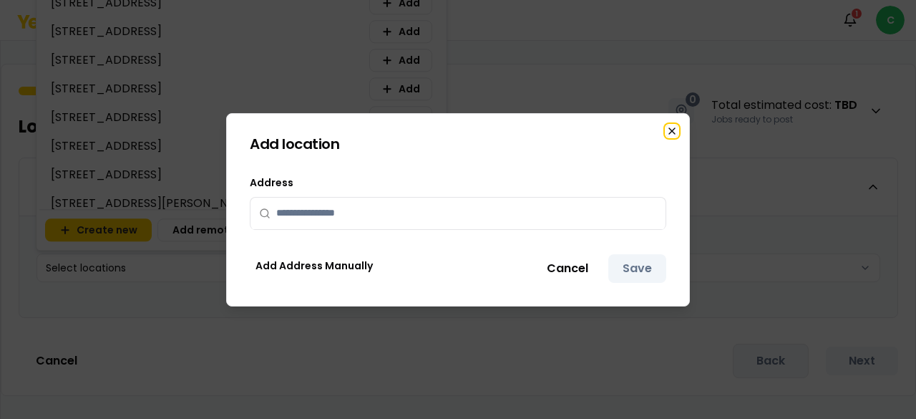
click at [675, 128] on icon "button" at bounding box center [672, 131] width 6 height 6
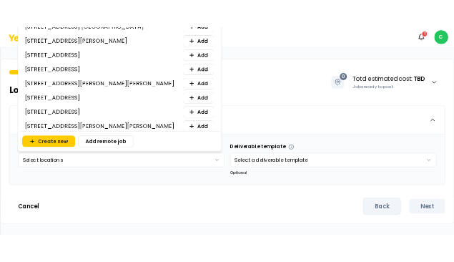
scroll to position [937, 0]
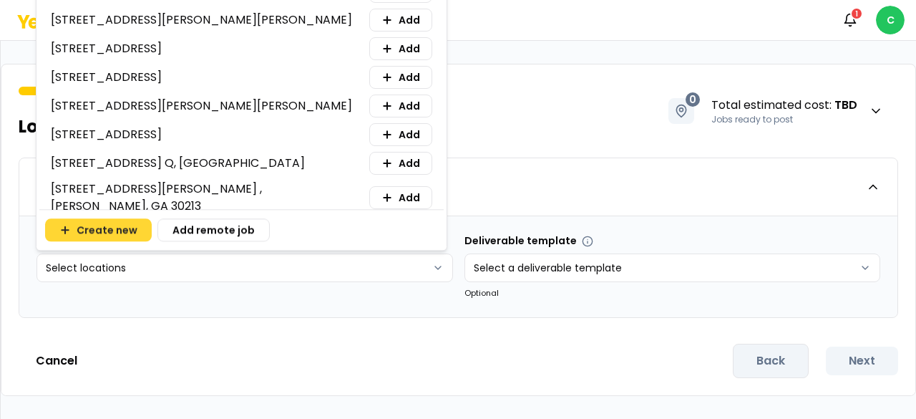
click at [113, 230] on button "Create new" at bounding box center [98, 229] width 107 height 23
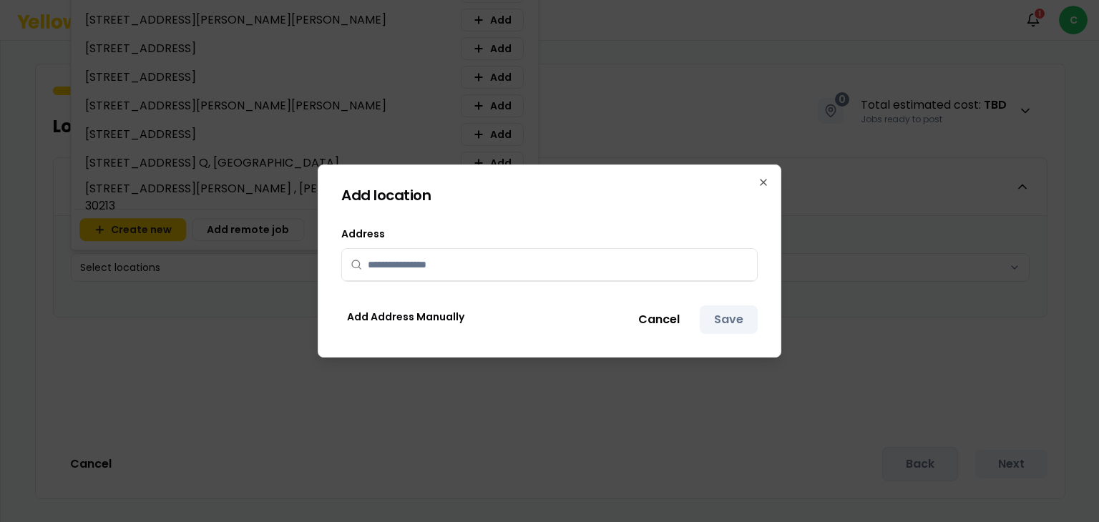
click at [429, 261] on input "text" at bounding box center [558, 264] width 381 height 31
paste input "**********"
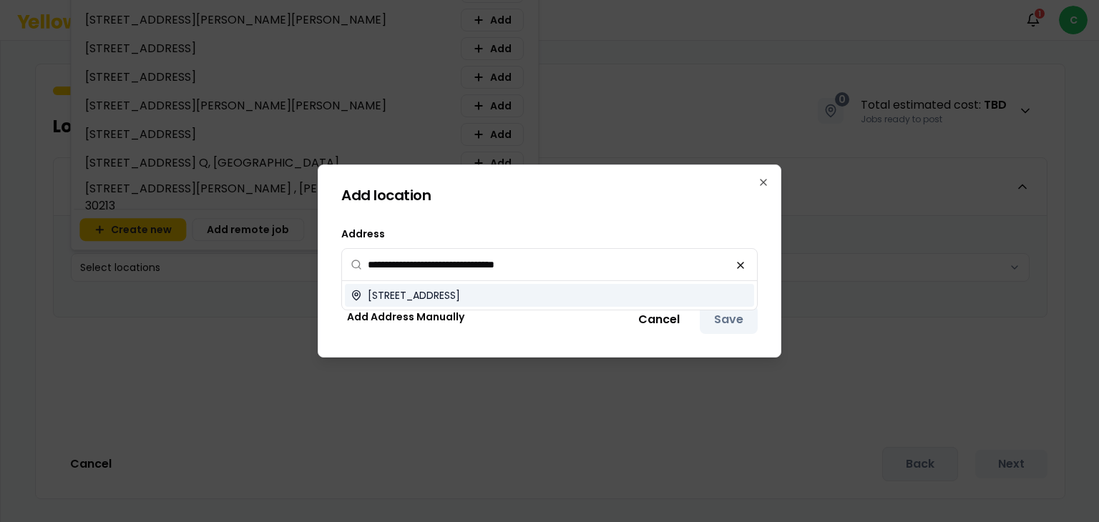
click at [426, 296] on span "22 Town Forest Rd, Oxford, MA 01540, USA" at bounding box center [414, 295] width 92 height 14
type input "**********"
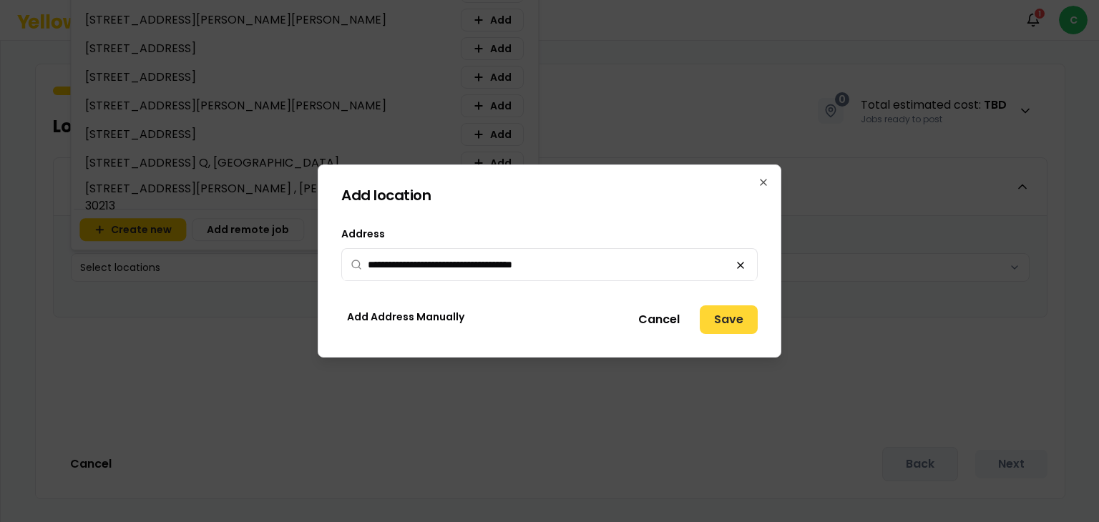
click at [726, 329] on button "Save" at bounding box center [729, 320] width 58 height 29
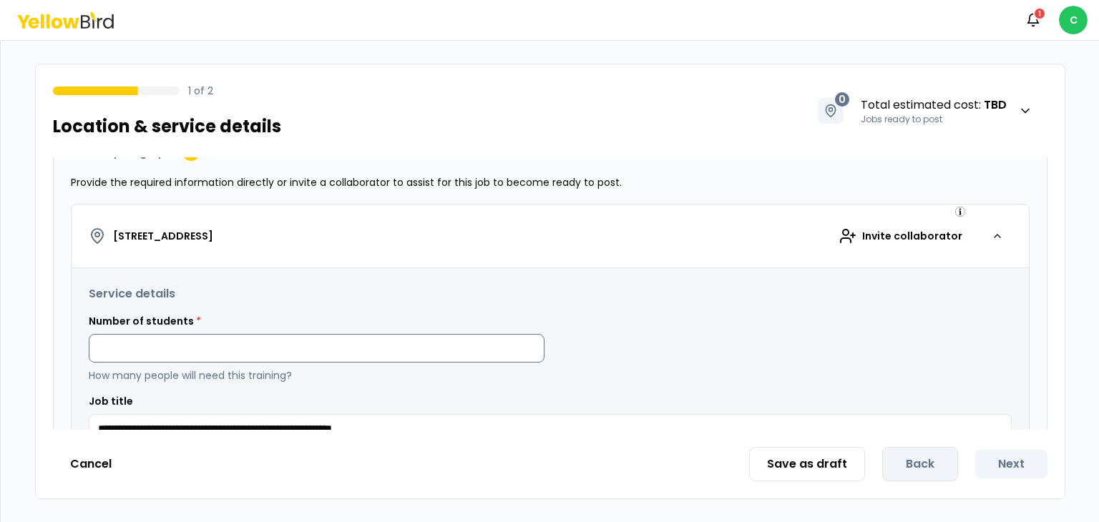
scroll to position [215, 0]
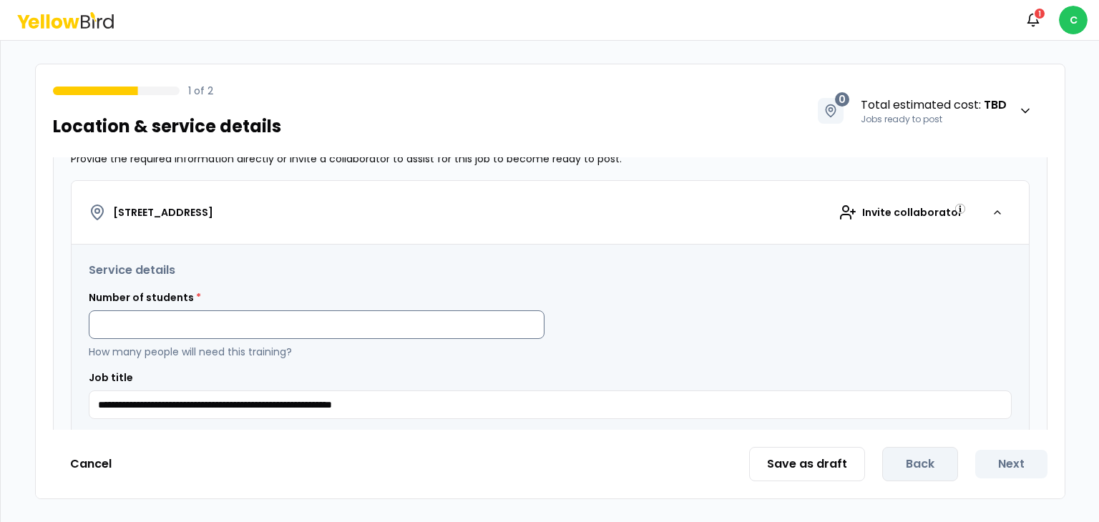
click at [352, 327] on input at bounding box center [317, 325] width 456 height 29
type input "*"
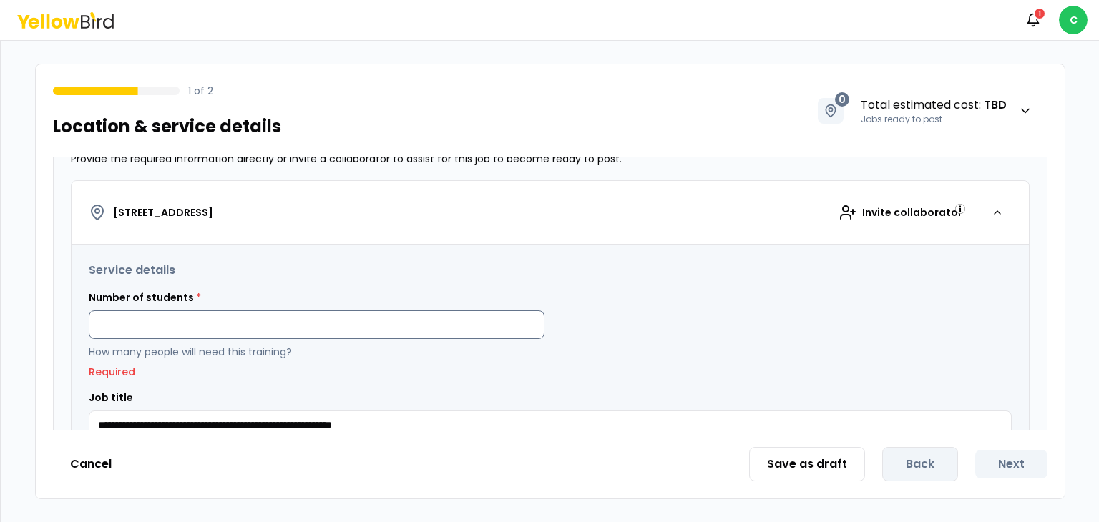
type input "*"
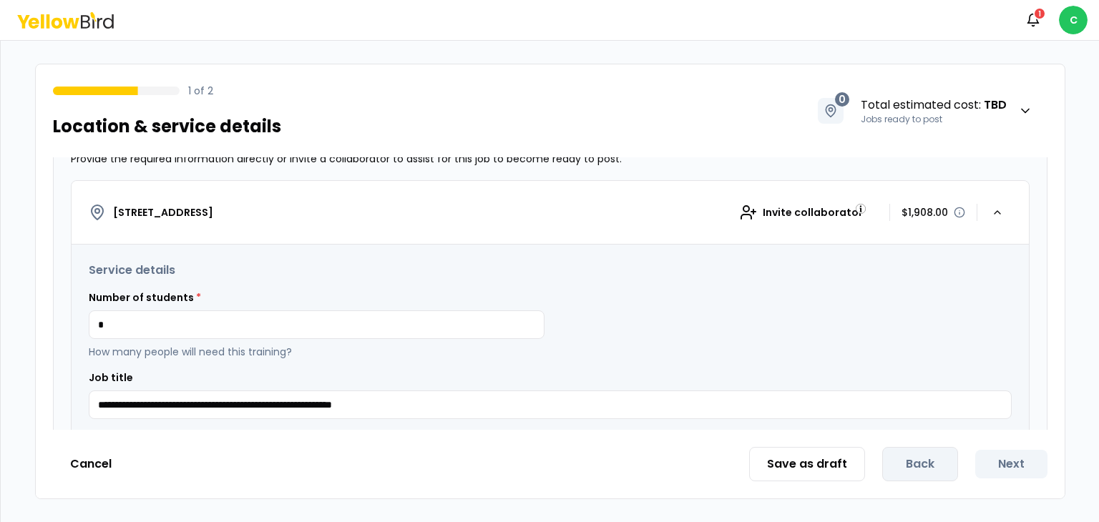
type input "*"
click at [743, 333] on div "Number of students * * How many people will need this training?" at bounding box center [550, 324] width 923 height 69
click at [865, 268] on h3 "Service details" at bounding box center [550, 270] width 923 height 17
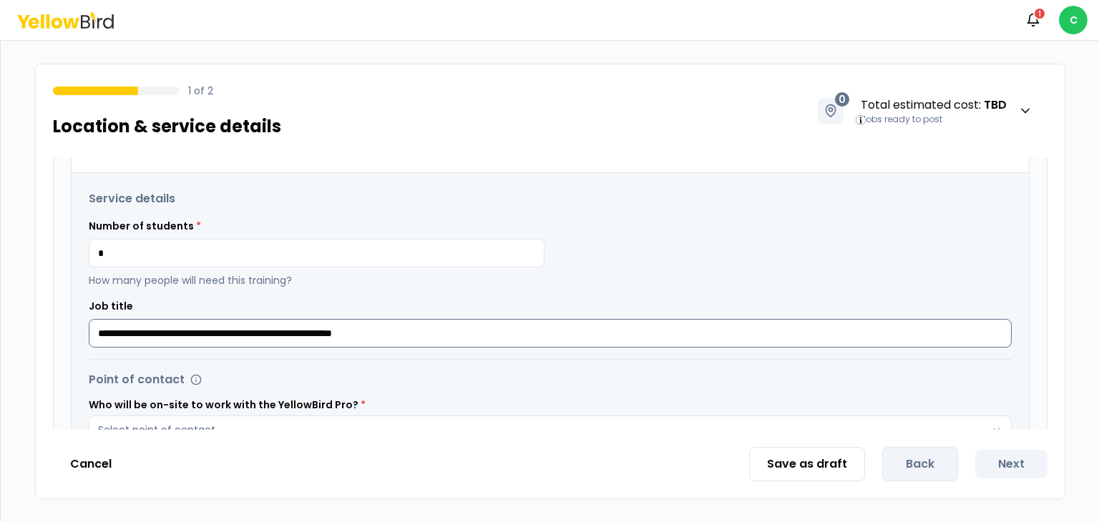
scroll to position [358, 0]
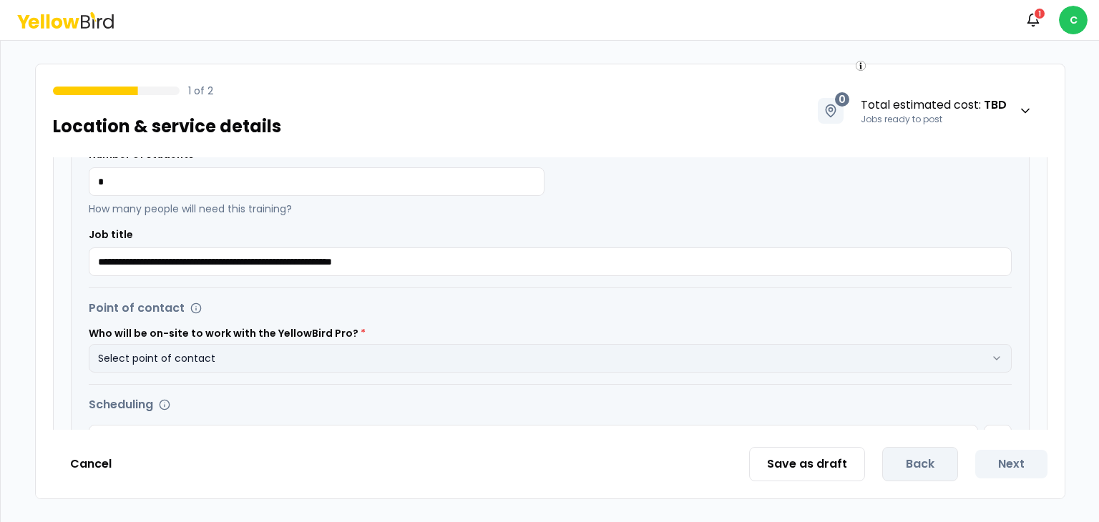
click at [379, 347] on button "Select point of contact" at bounding box center [550, 358] width 923 height 29
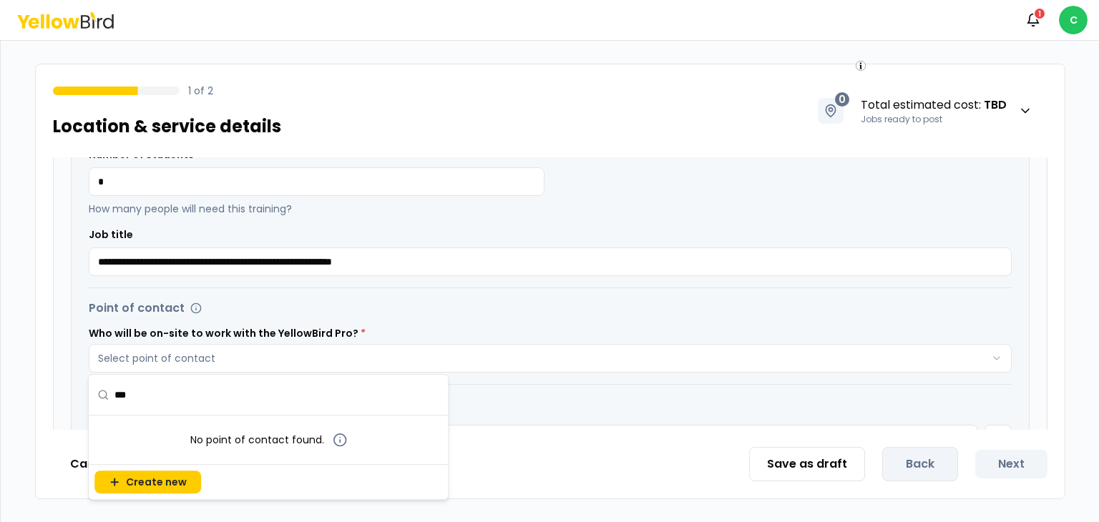
scroll to position [0, 0]
type input "*"
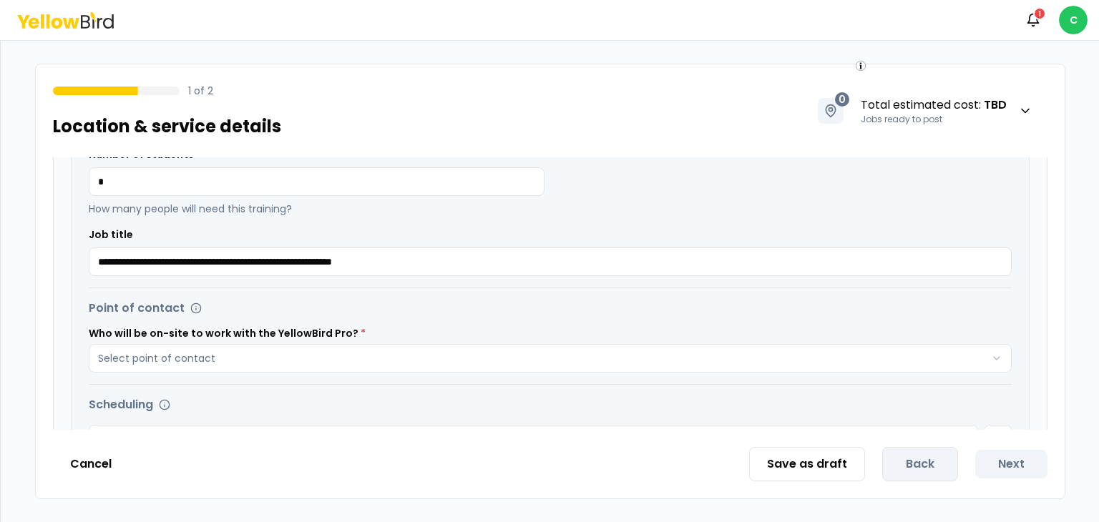
click at [66, 313] on div "**********" at bounding box center [550, 356] width 993 height 794
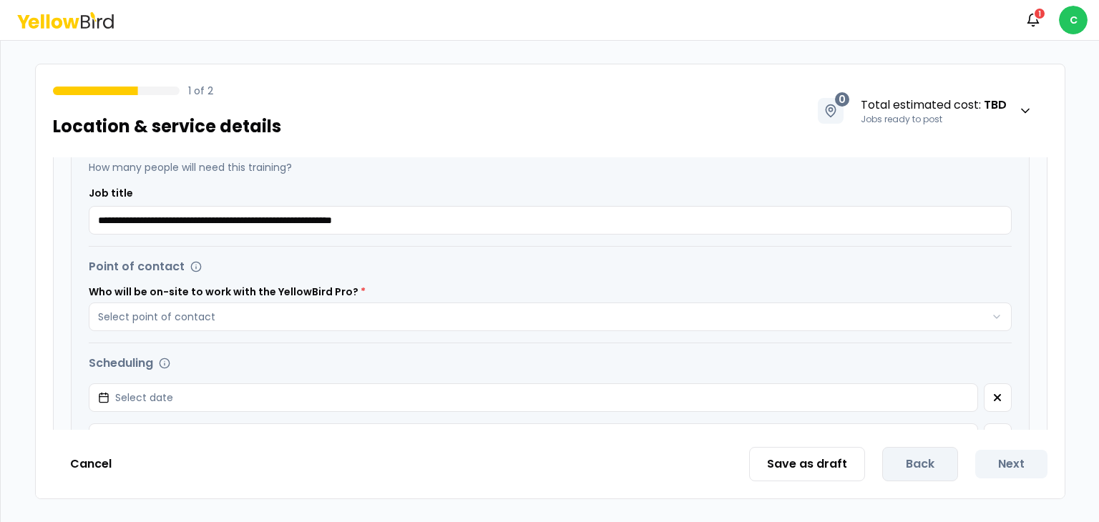
scroll to position [72, 0]
